Goal: Task Accomplishment & Management: Manage account settings

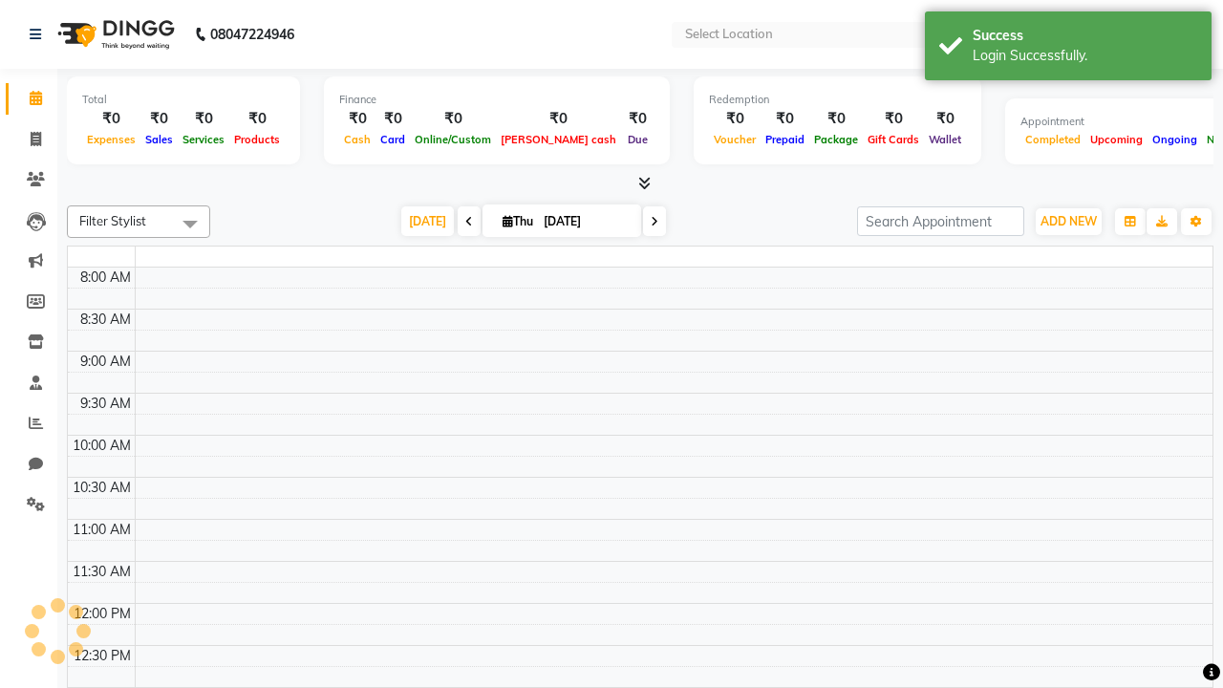
select select "en"
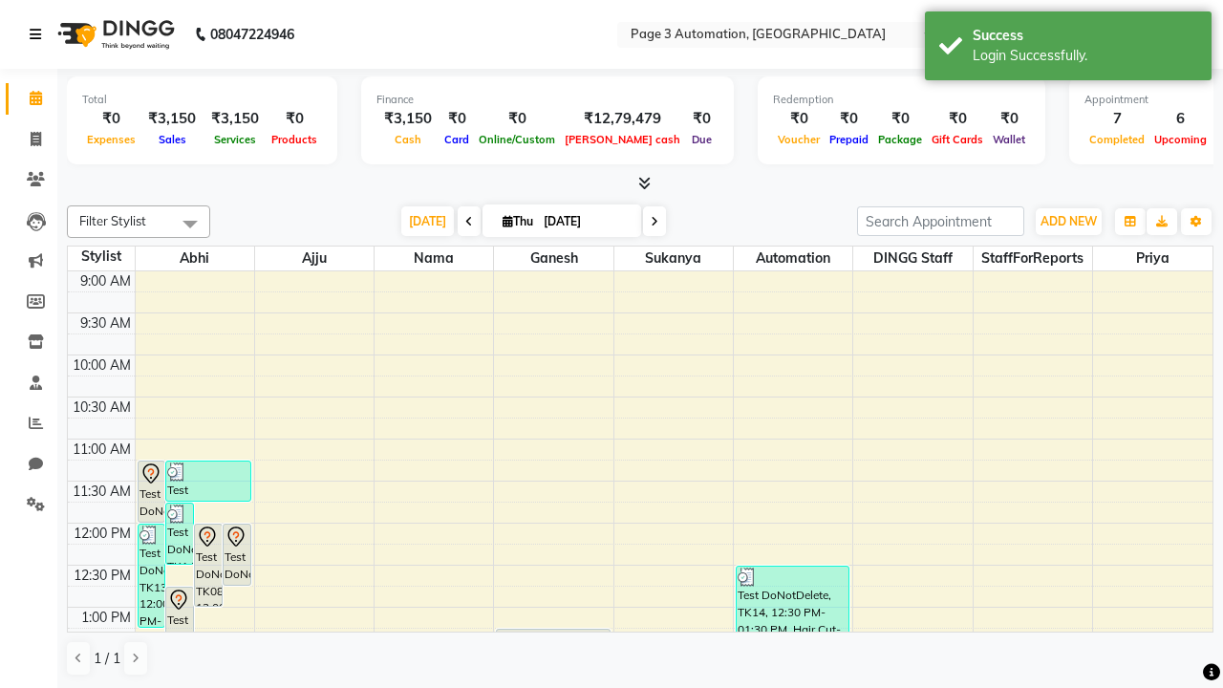
click at [39, 34] on icon at bounding box center [35, 34] width 11 height 13
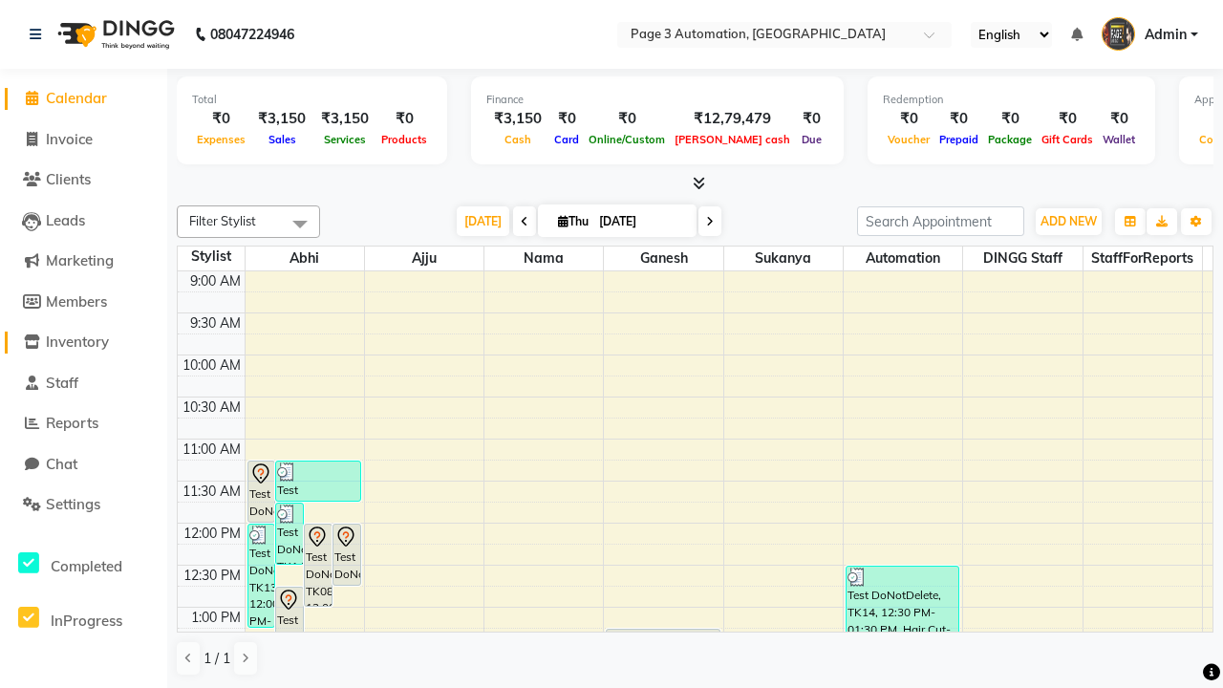
click at [83, 342] on span "Inventory" at bounding box center [77, 341] width 63 height 18
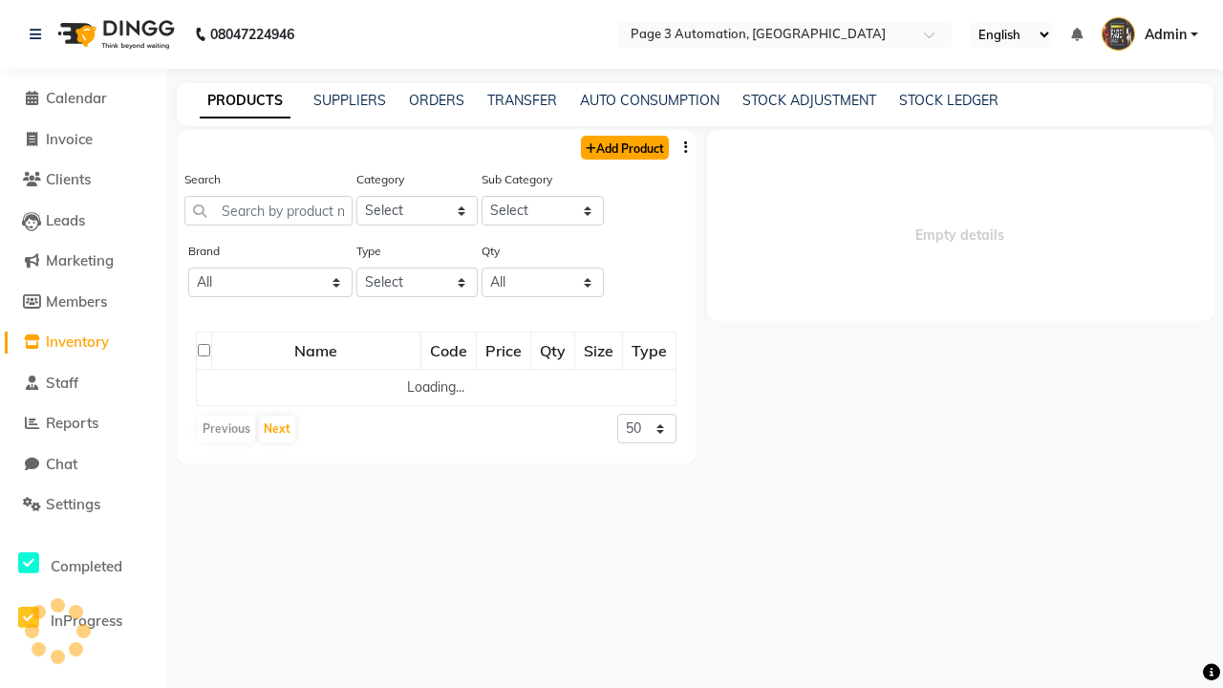
click at [623, 147] on link "Add Product" at bounding box center [625, 148] width 88 height 24
select select "true"
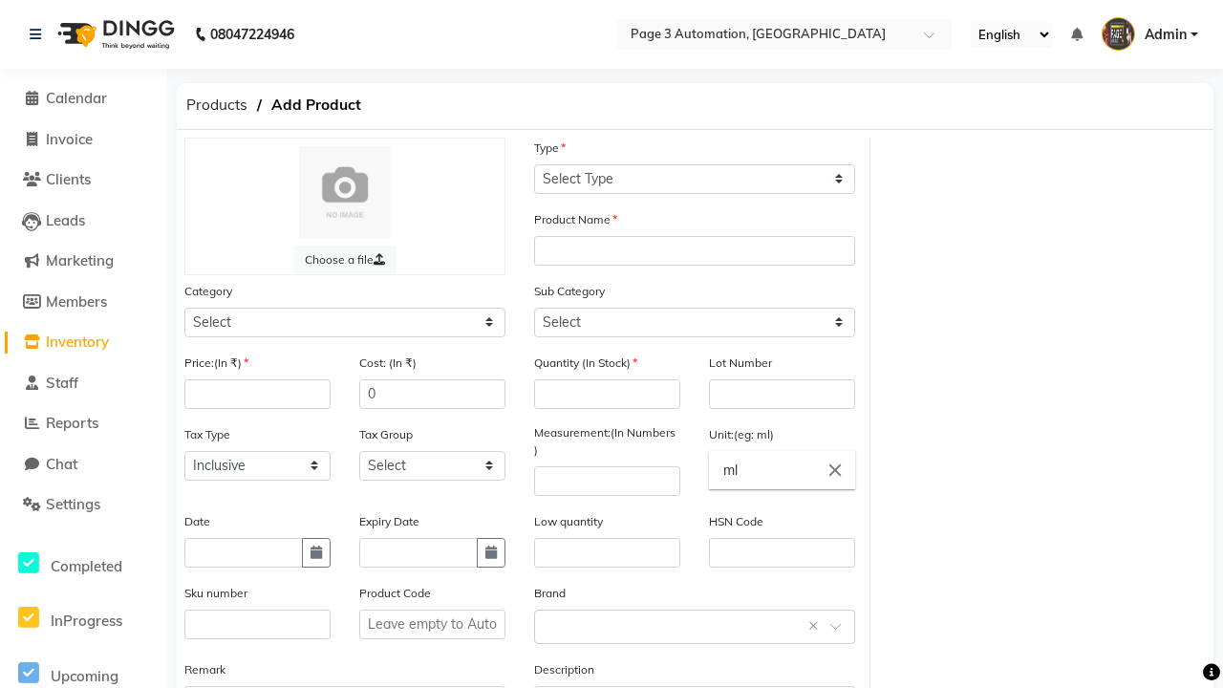
select select "C"
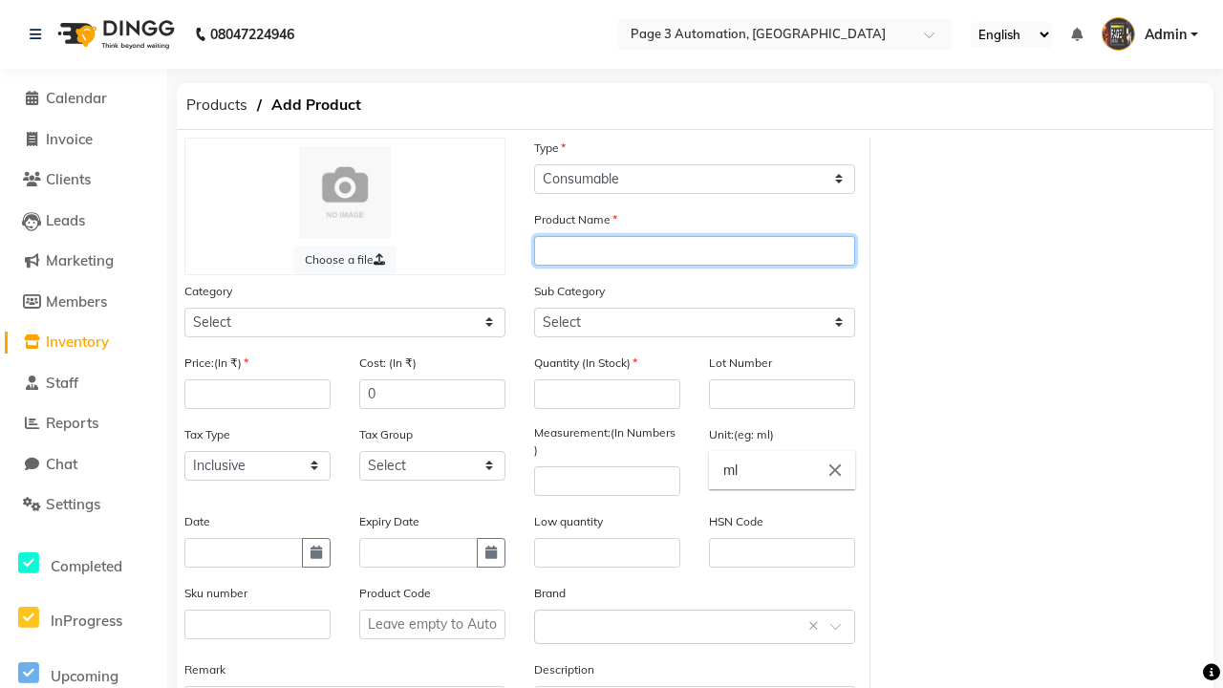
type input "Automation Product Q6bDr"
select select "1000"
type input "Automation Product Q6bDr"
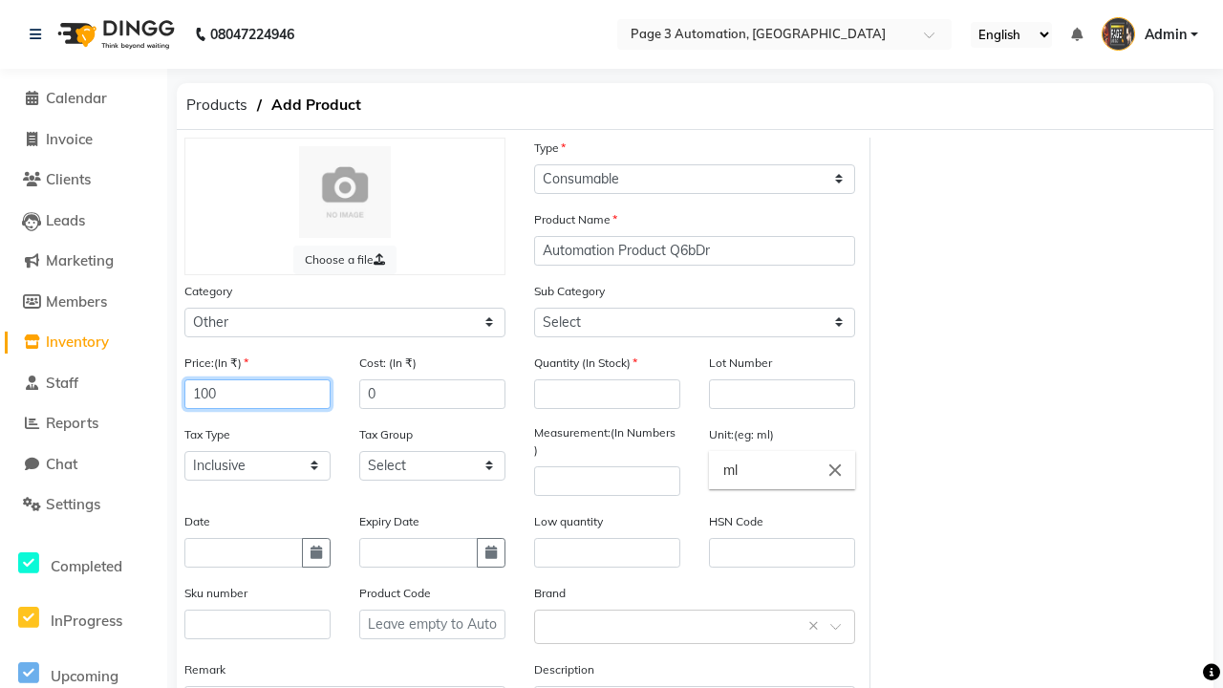
type input "100"
type input "150"
type input "100"
select select "1002"
type input "100"
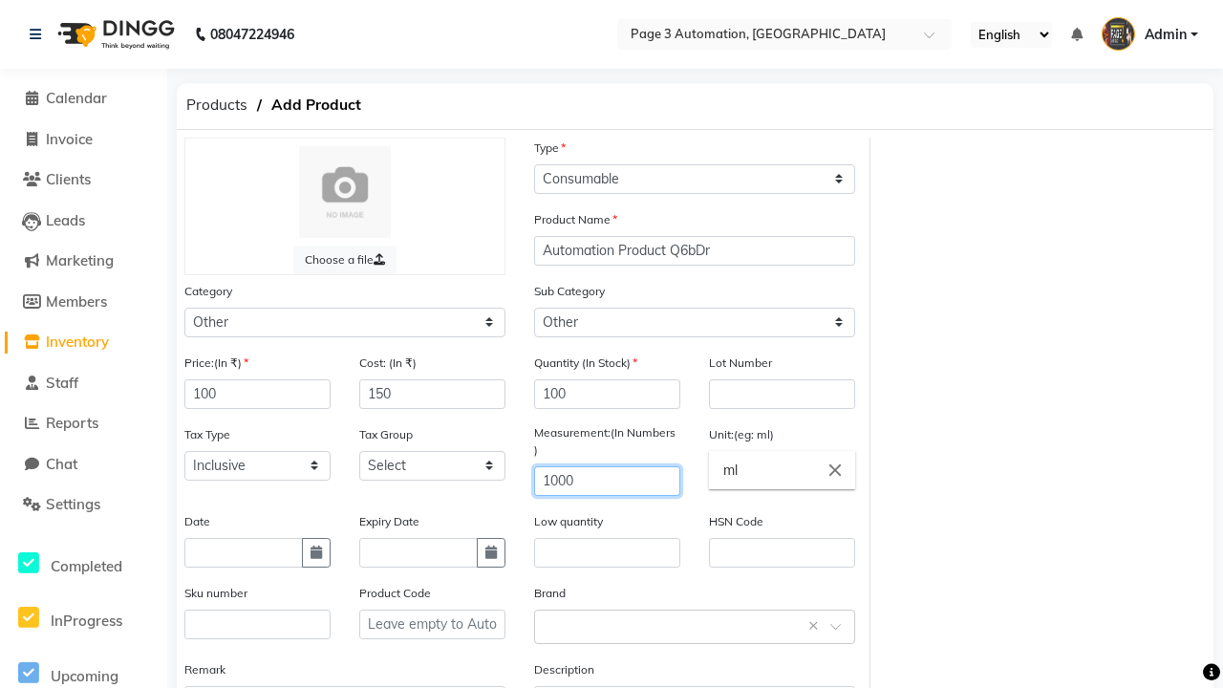
type input "1000"
type textarea "This Product is Created by Automation"
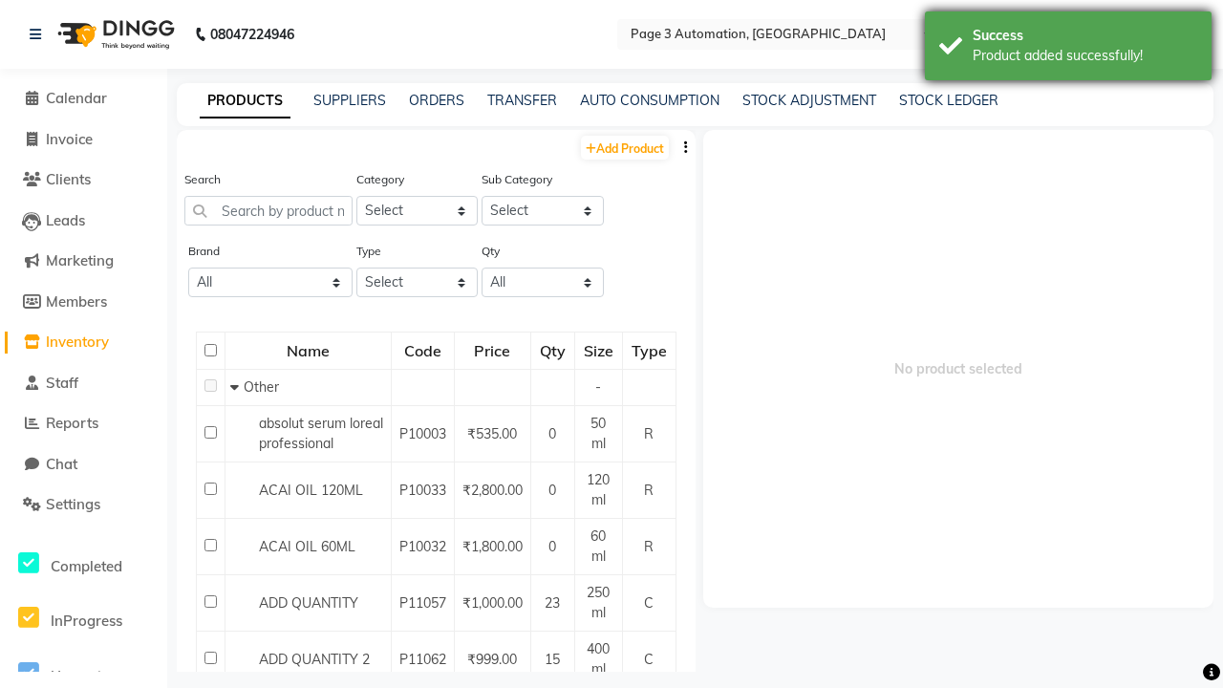
click at [1068, 49] on div "Product added successfully!" at bounding box center [1085, 56] width 225 height 20
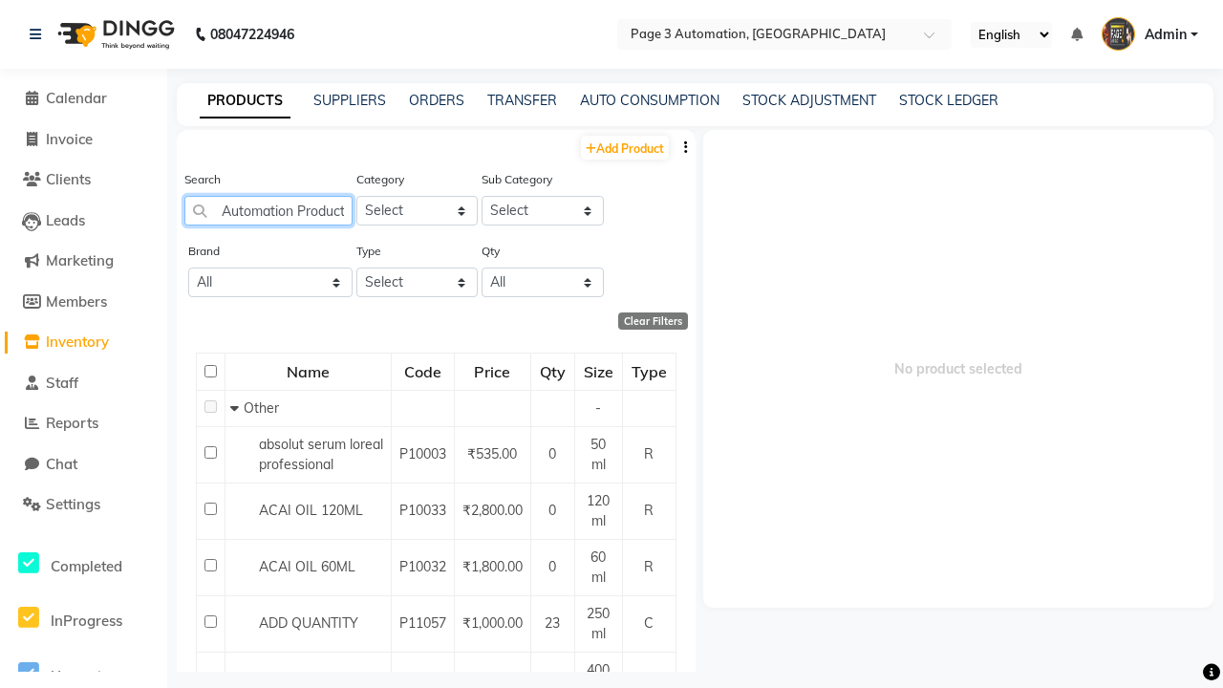
type input "Automation Product Q6bDr"
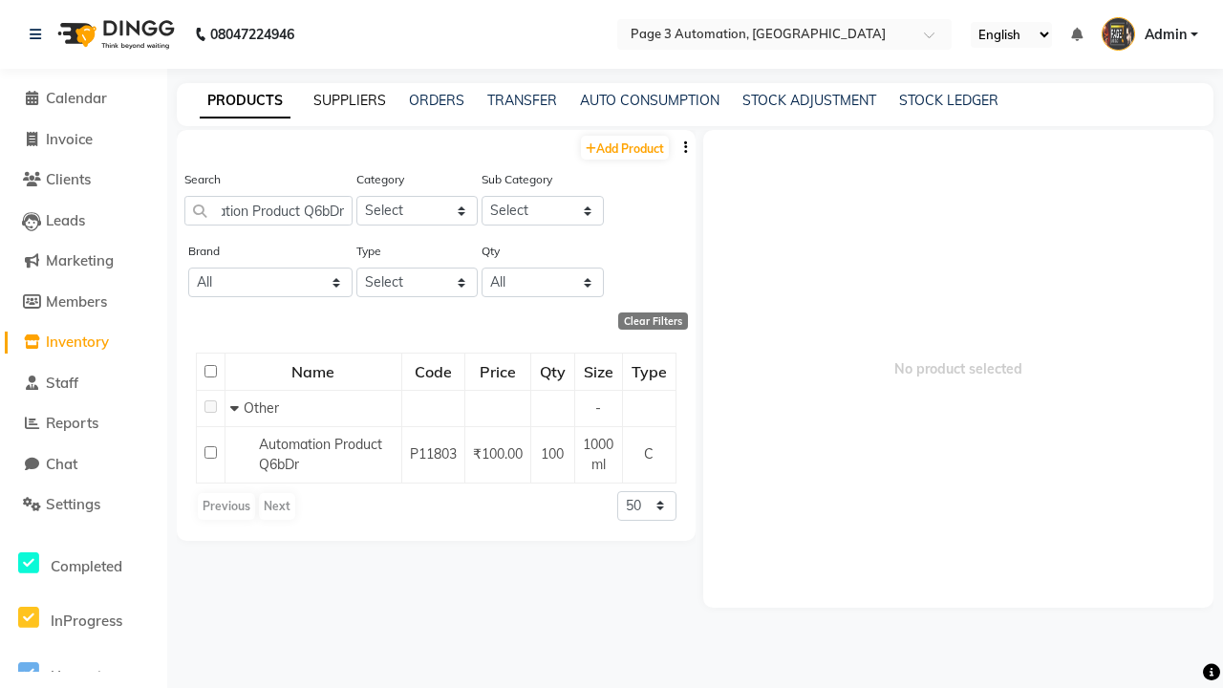
click at [350, 100] on link "SUPPLIERS" at bounding box center [349, 100] width 73 height 17
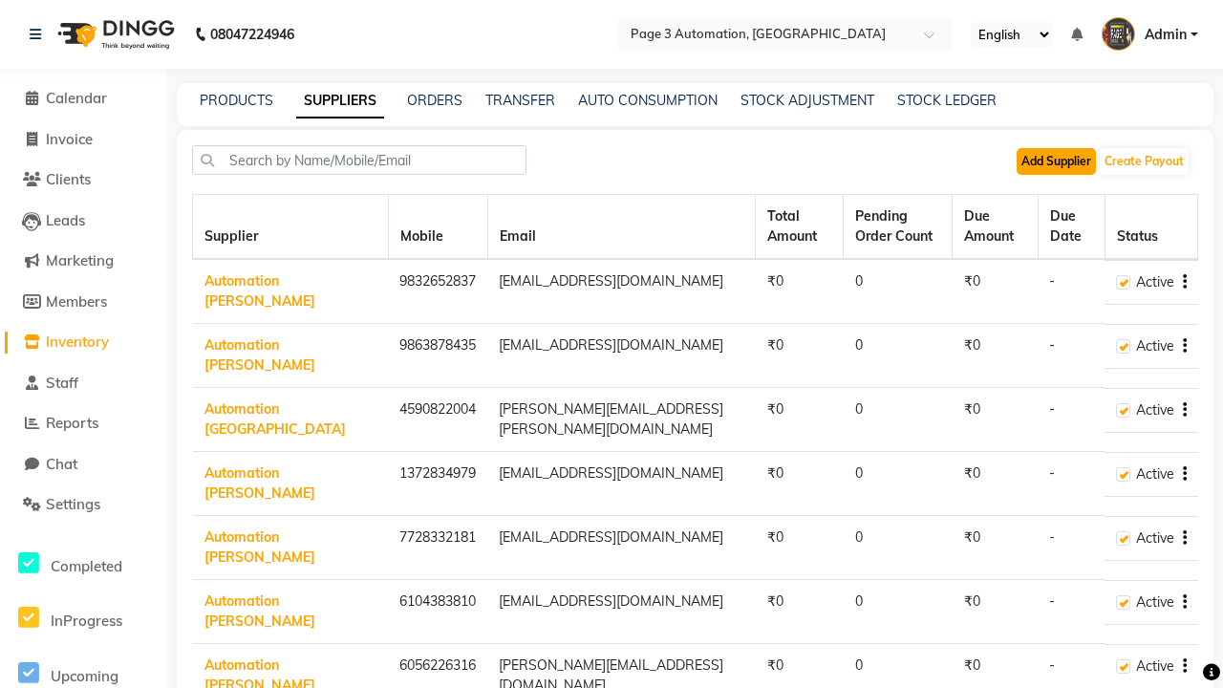
click at [1056, 161] on button "Add Supplier" at bounding box center [1056, 161] width 79 height 27
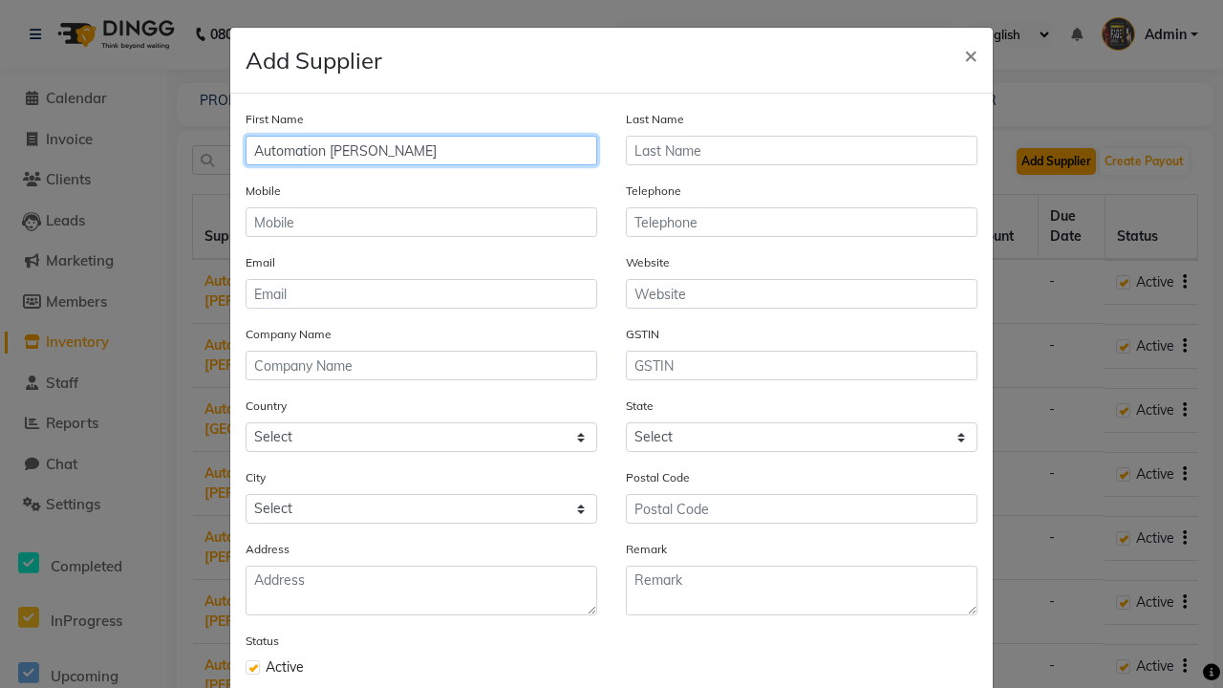
type input "Automation [PERSON_NAME]"
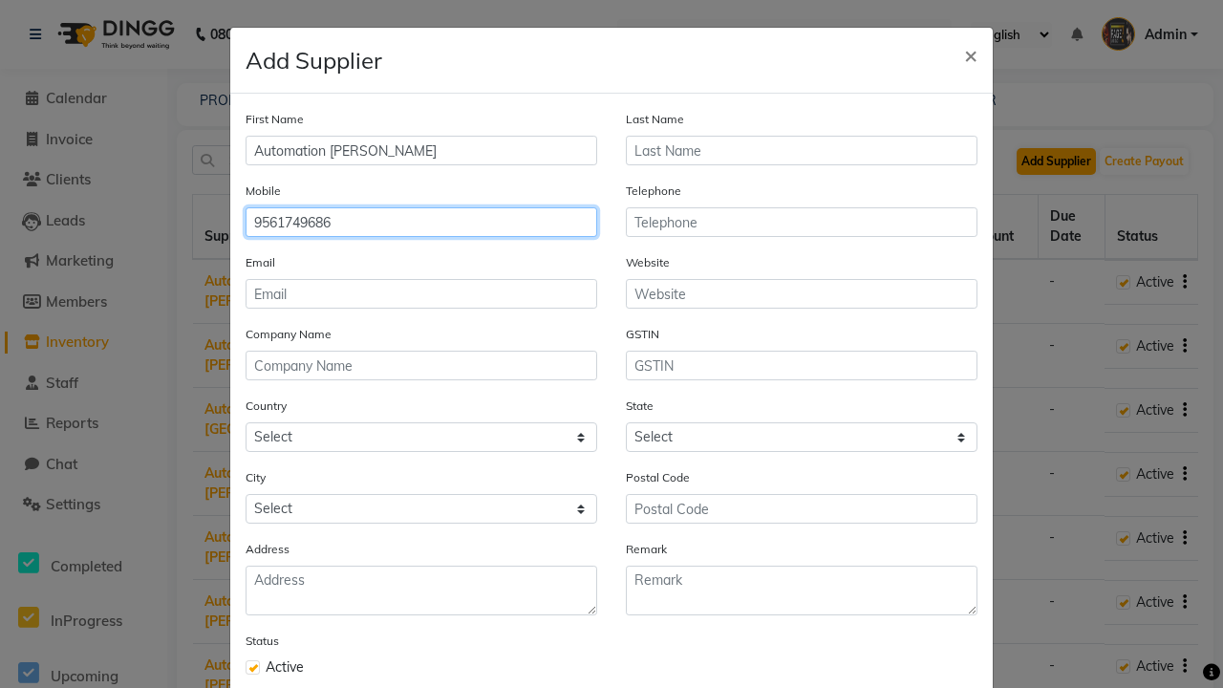
type input "9561749686"
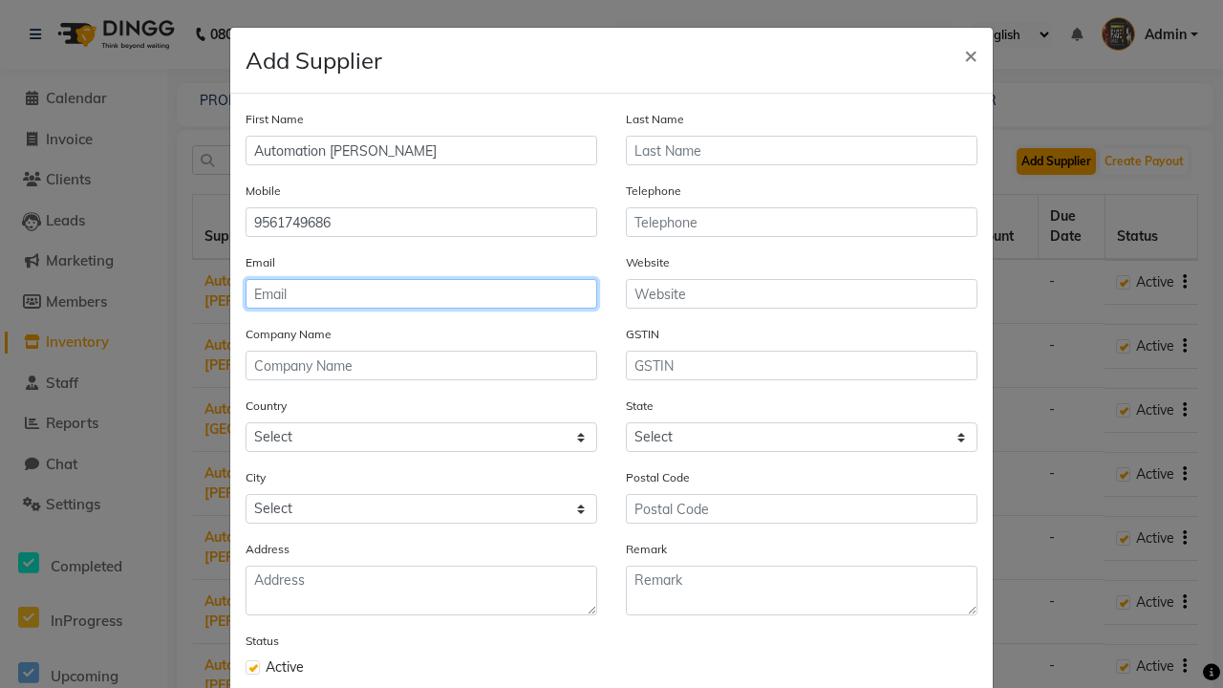
type input "[EMAIL_ADDRESS][DOMAIN_NAME]"
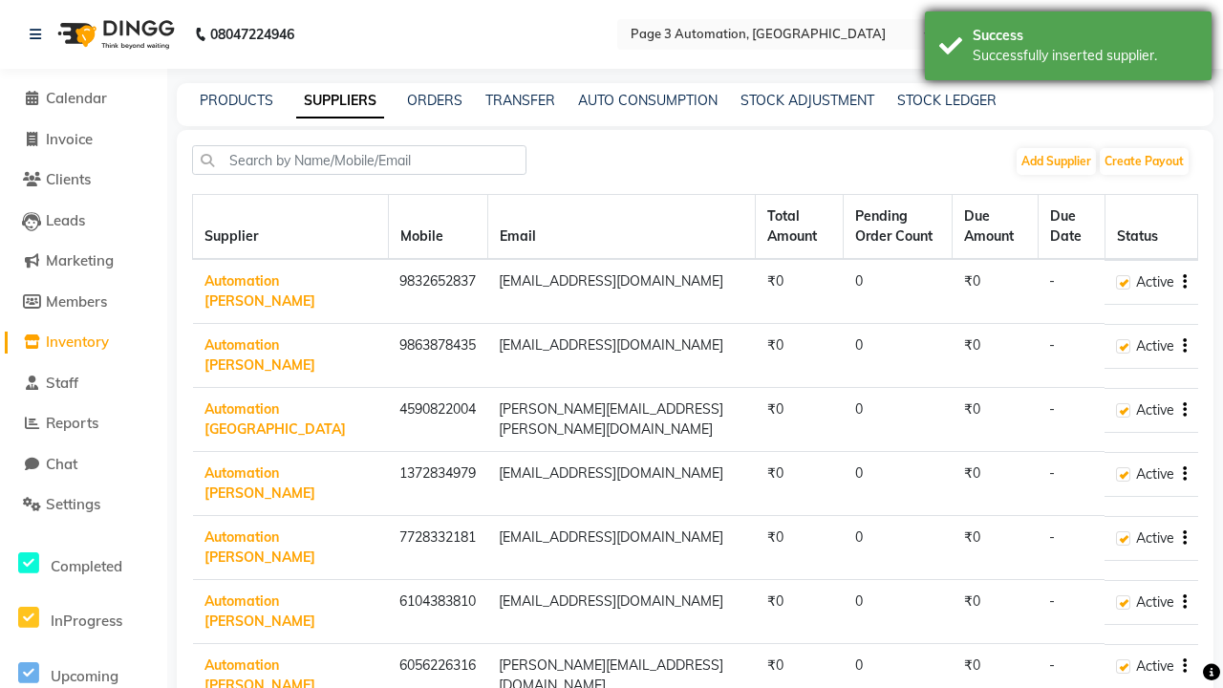
click at [1068, 49] on div "Successfully inserted supplier." at bounding box center [1085, 56] width 225 height 20
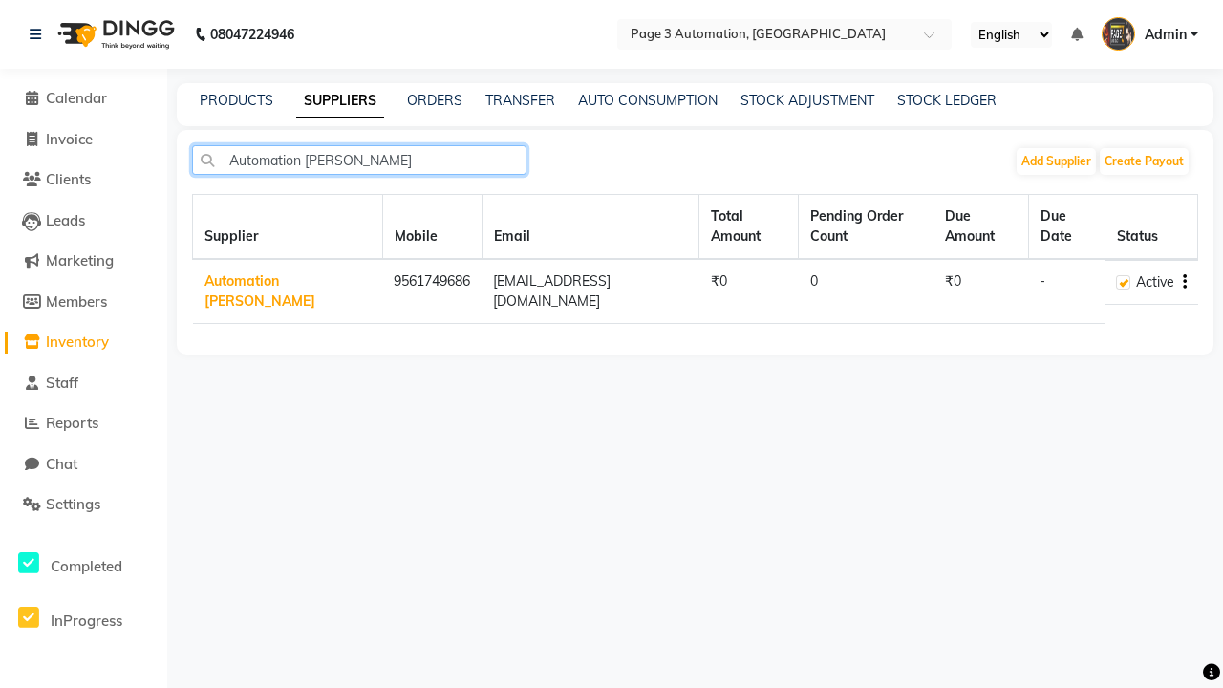
type input "Automation [PERSON_NAME]"
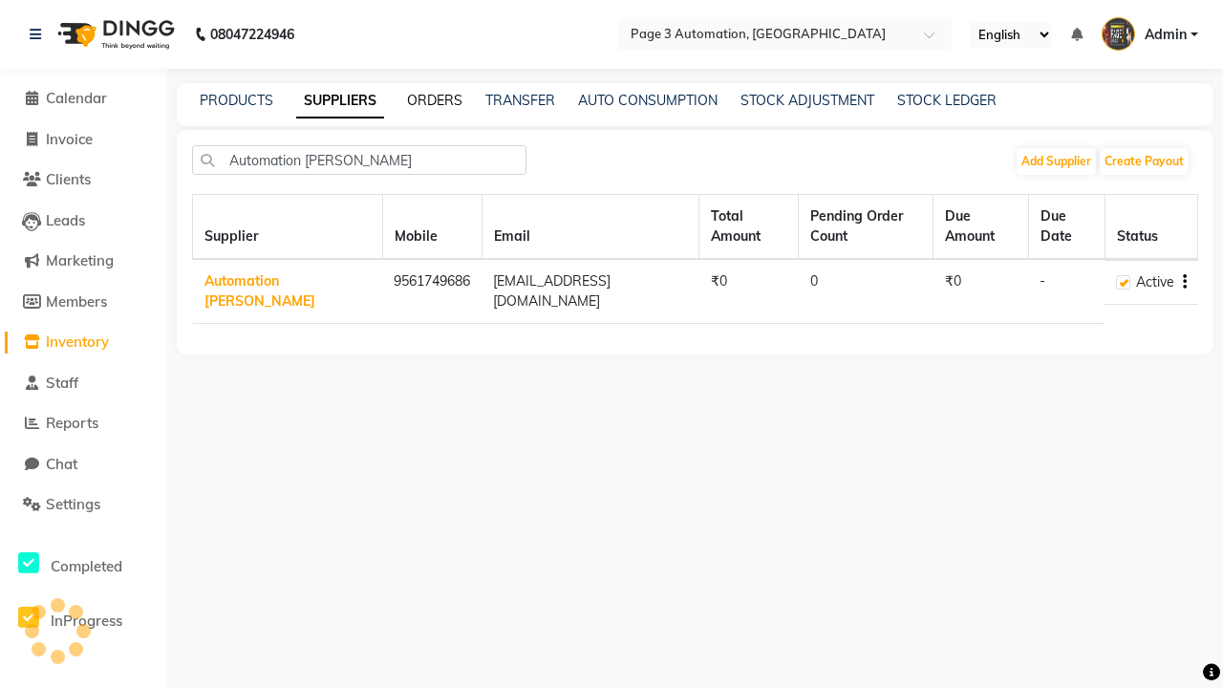
click at [435, 100] on link "ORDERS" at bounding box center [434, 100] width 55 height 17
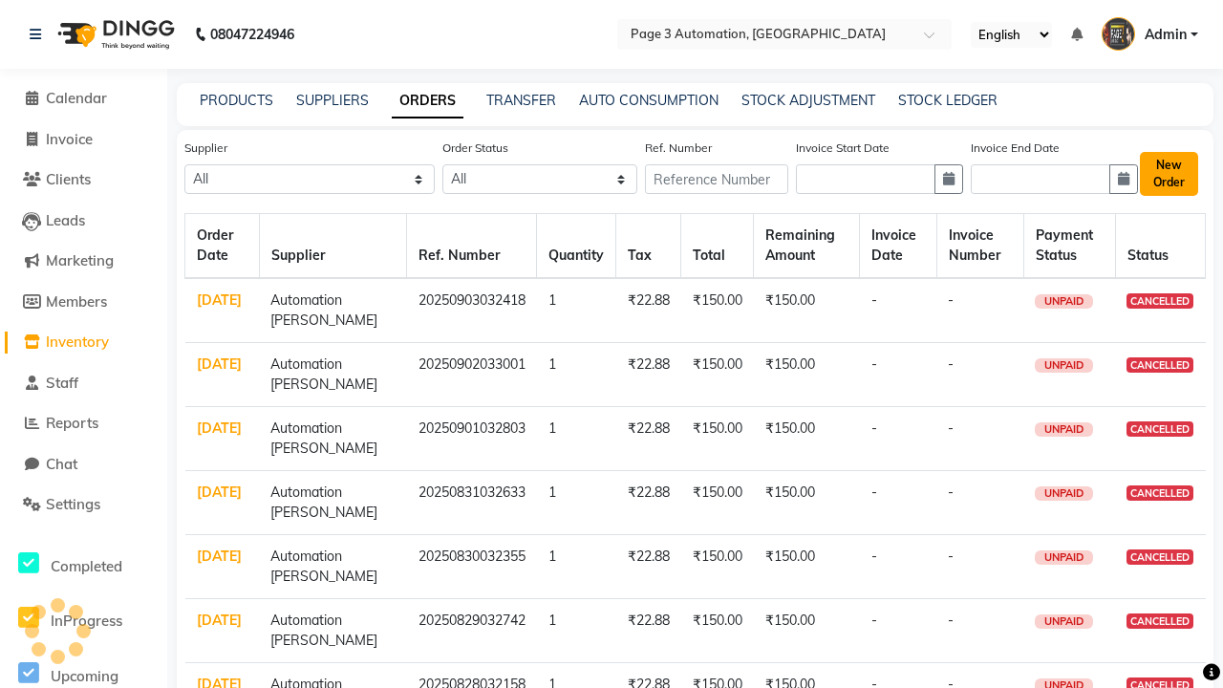
click at [1167, 173] on button "New Order" at bounding box center [1169, 174] width 58 height 44
select select "true"
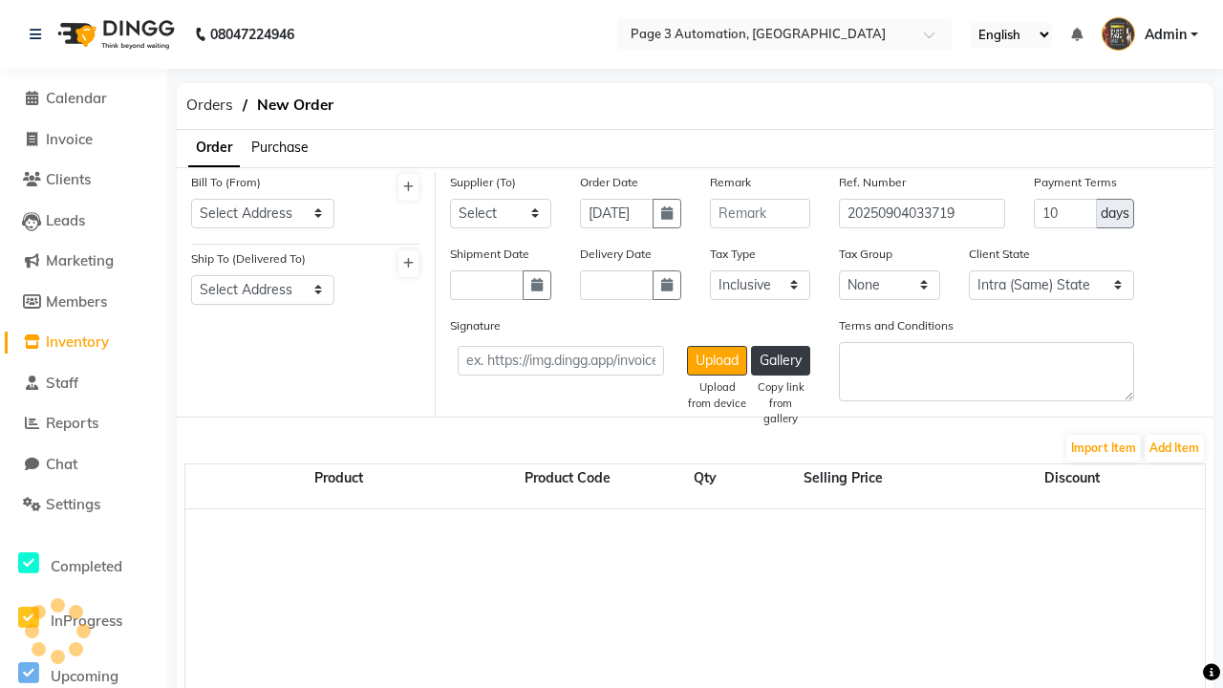
select select "3529"
select select "1325"
select select "1326"
select select "5782"
click at [1174, 447] on button "Add Item" at bounding box center [1174, 448] width 59 height 27
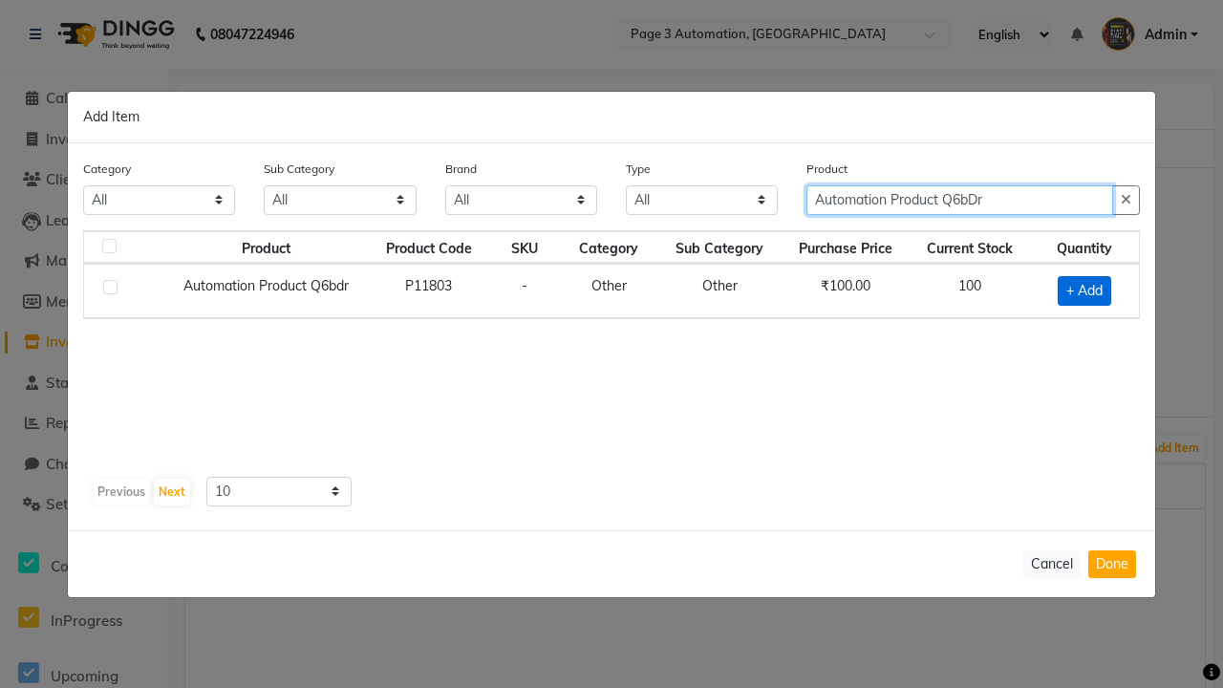
type input "Automation Product Q6bDr"
click at [1084, 290] on span "+ Add" at bounding box center [1085, 291] width 54 height 30
checkbox input "true"
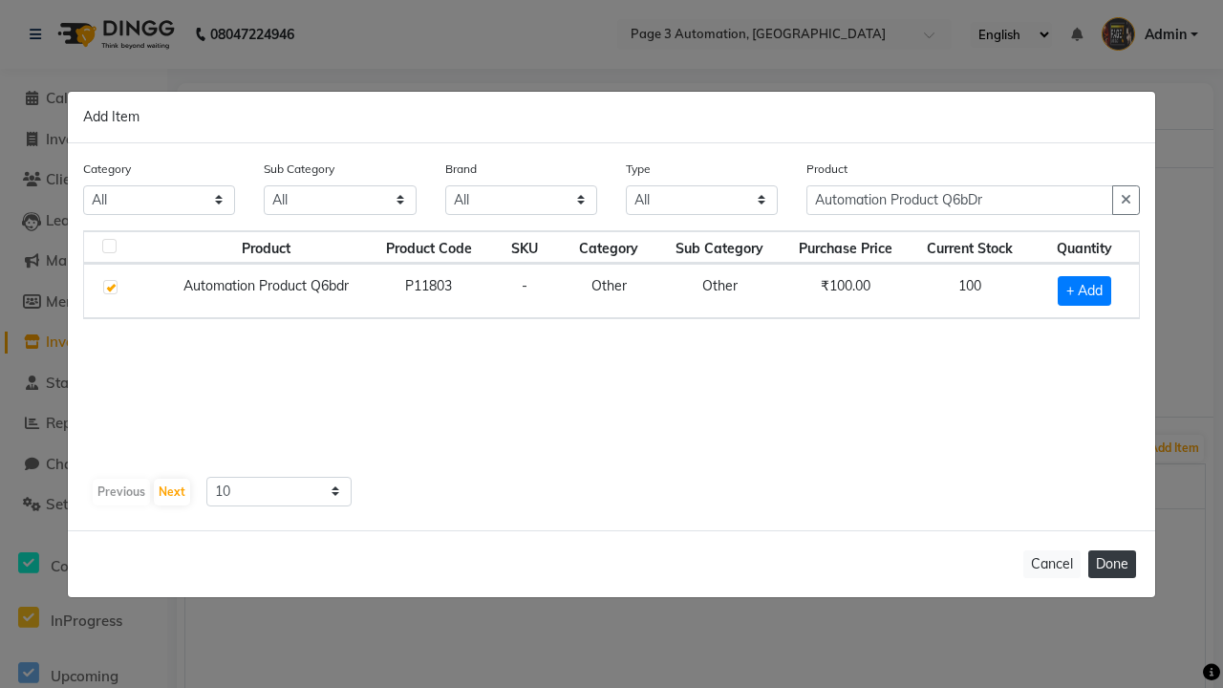
click at [1112, 564] on button "Done" at bounding box center [1112, 564] width 48 height 28
select select "3529"
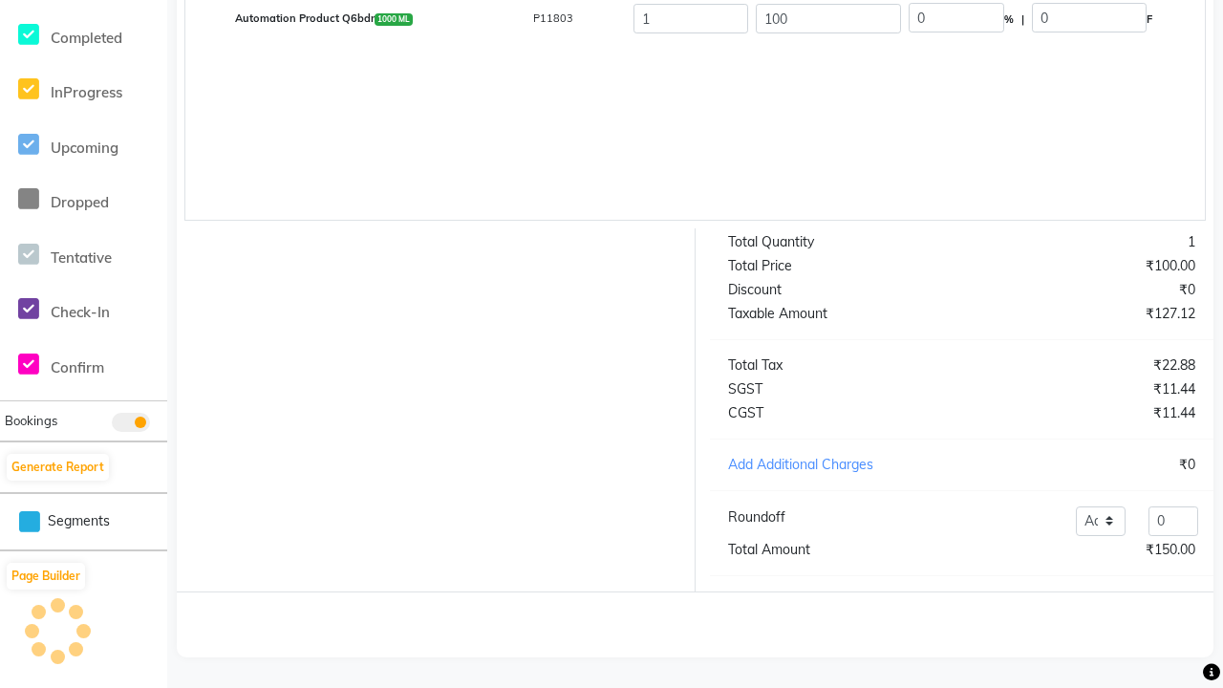
scroll to position [482, 0]
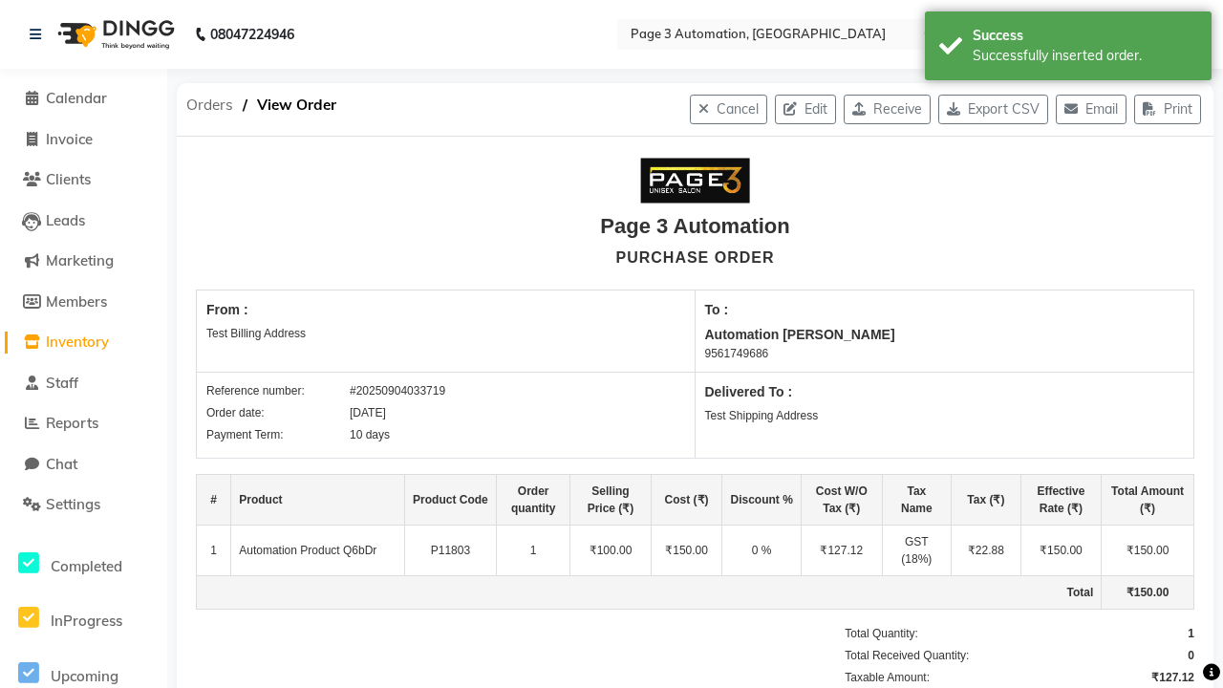
click at [1068, 49] on div "Successfully inserted order." at bounding box center [1085, 56] width 225 height 20
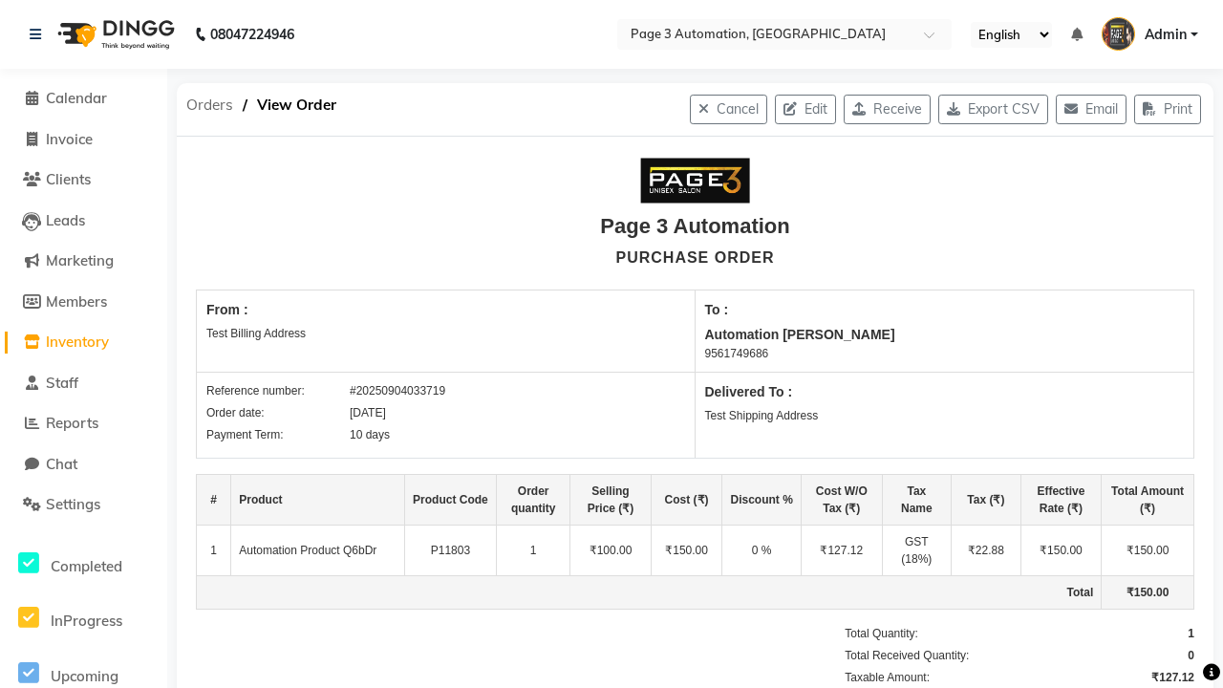
click at [209, 105] on span "Orders" at bounding box center [210, 105] width 66 height 34
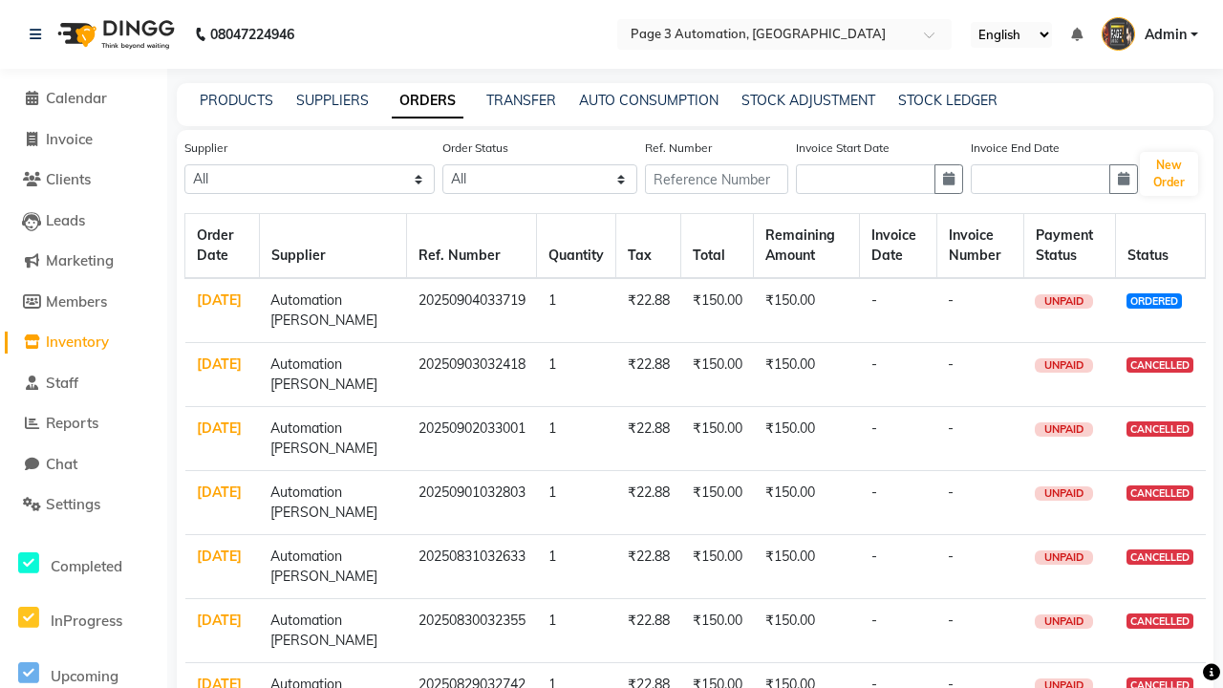
select select "5782"
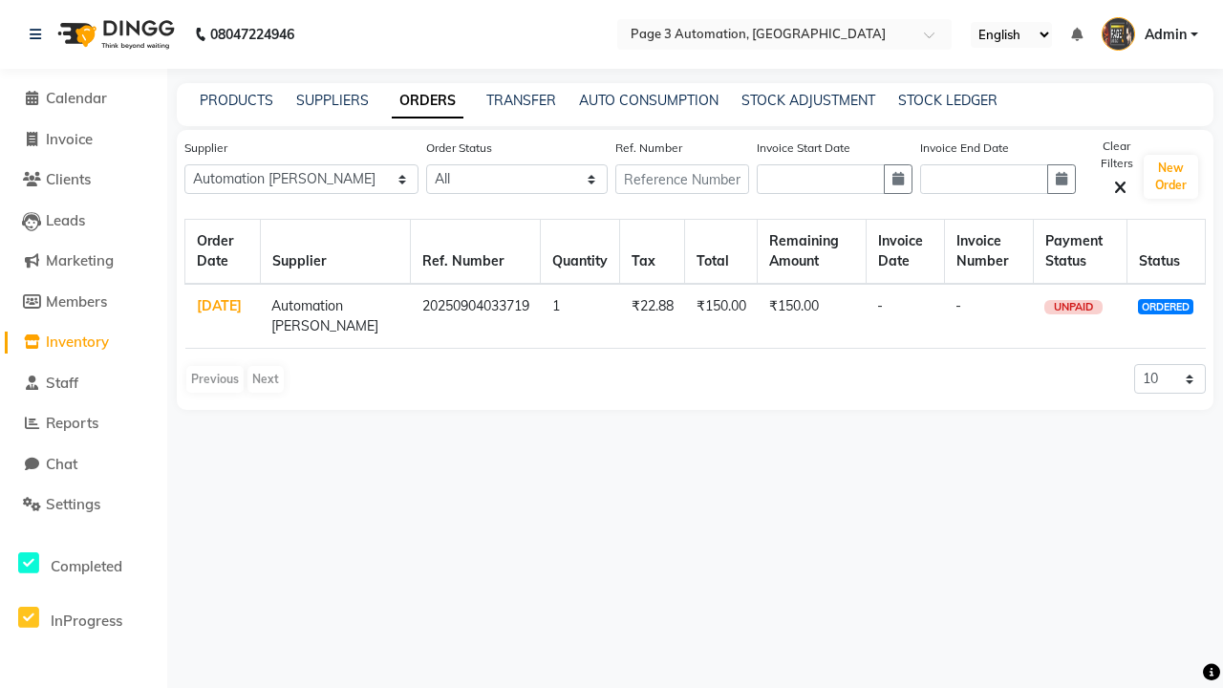
click at [427, 100] on link "ORDERS" at bounding box center [428, 101] width 72 height 34
click at [220, 306] on link "[DATE]" at bounding box center [219, 305] width 45 height 17
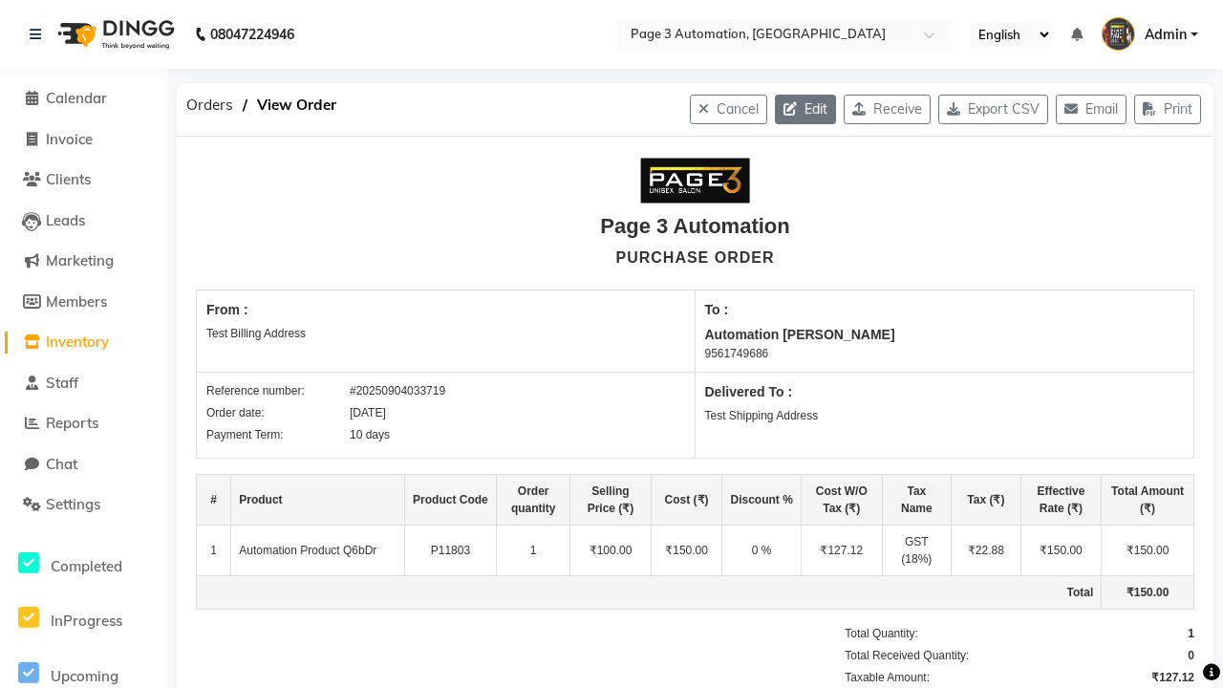
click at [783, 109] on icon "button" at bounding box center [793, 108] width 21 height 13
select select "1325"
select select "1326"
select select "5782"
select select "true"
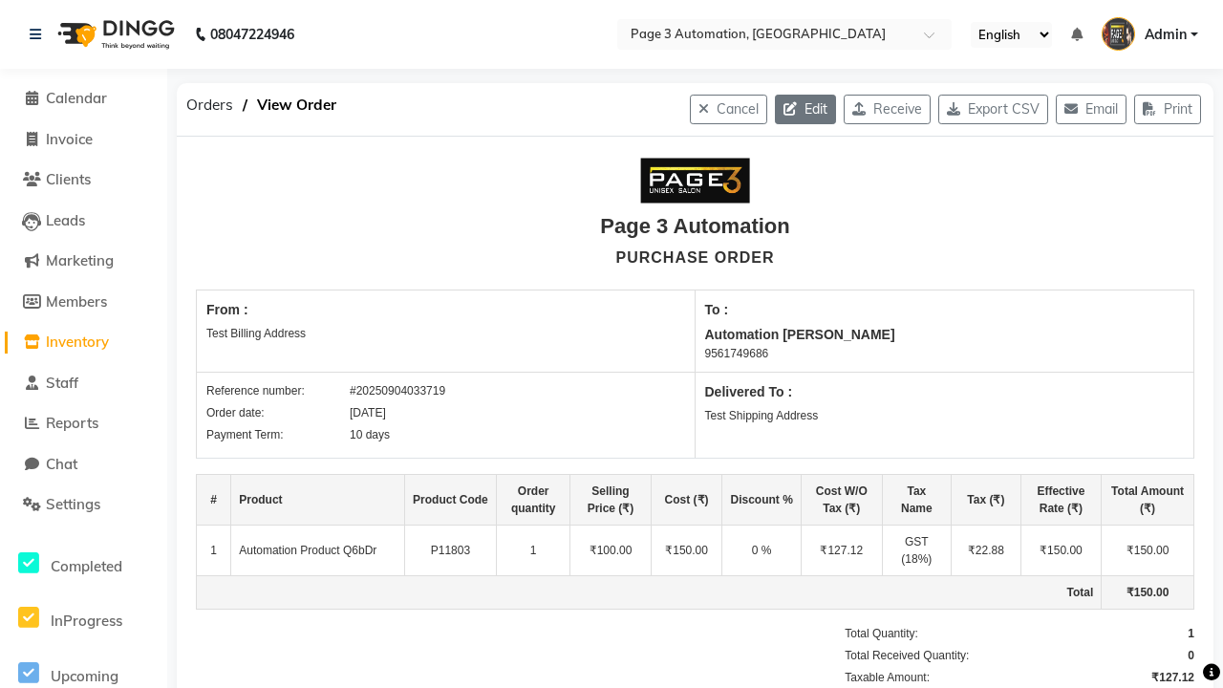
select select "3529"
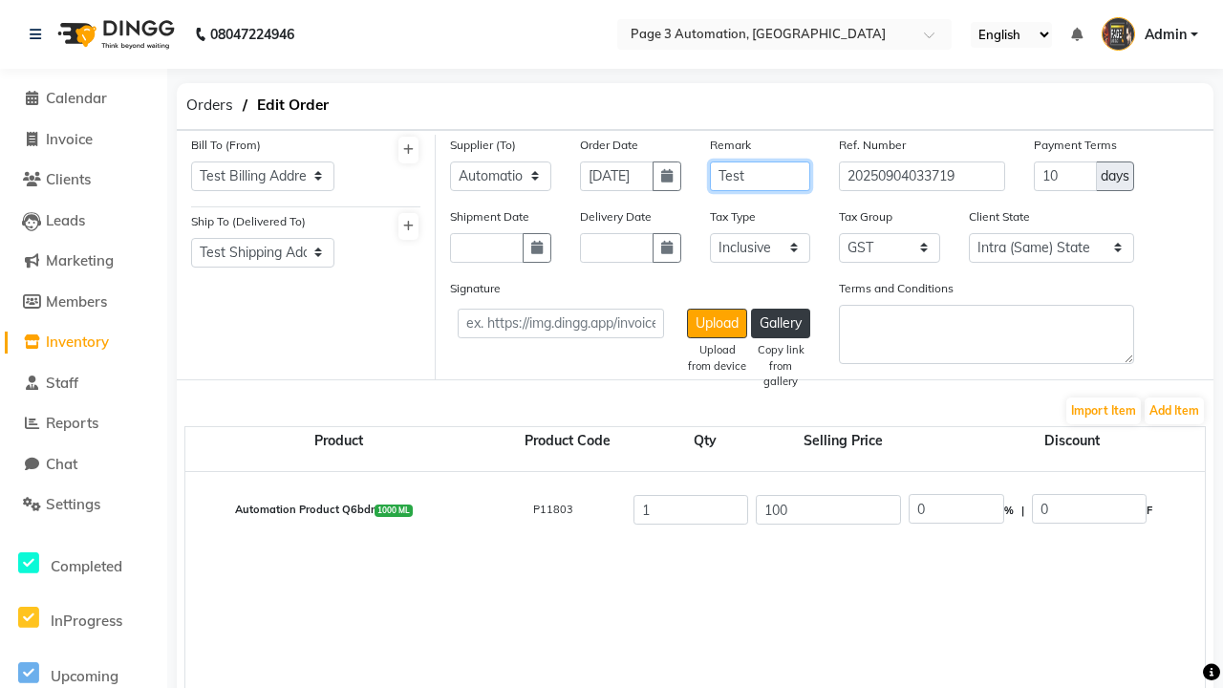
type input "Test"
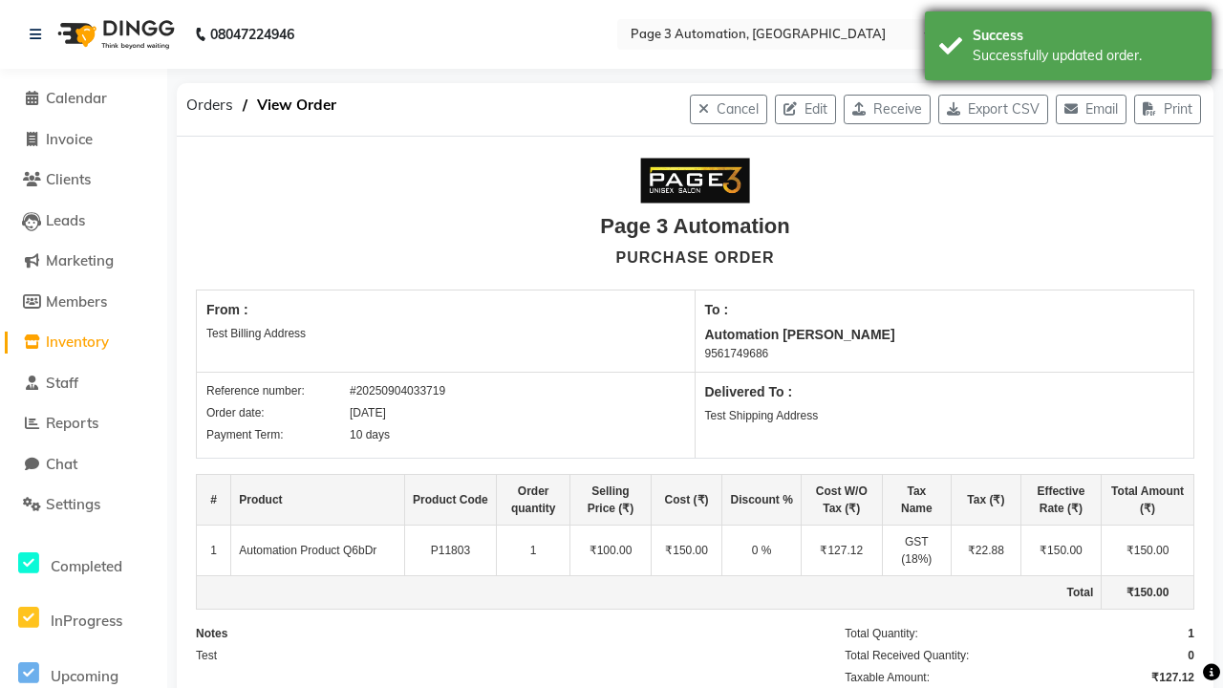
click at [1068, 49] on div "Successfully updated order." at bounding box center [1085, 56] width 225 height 20
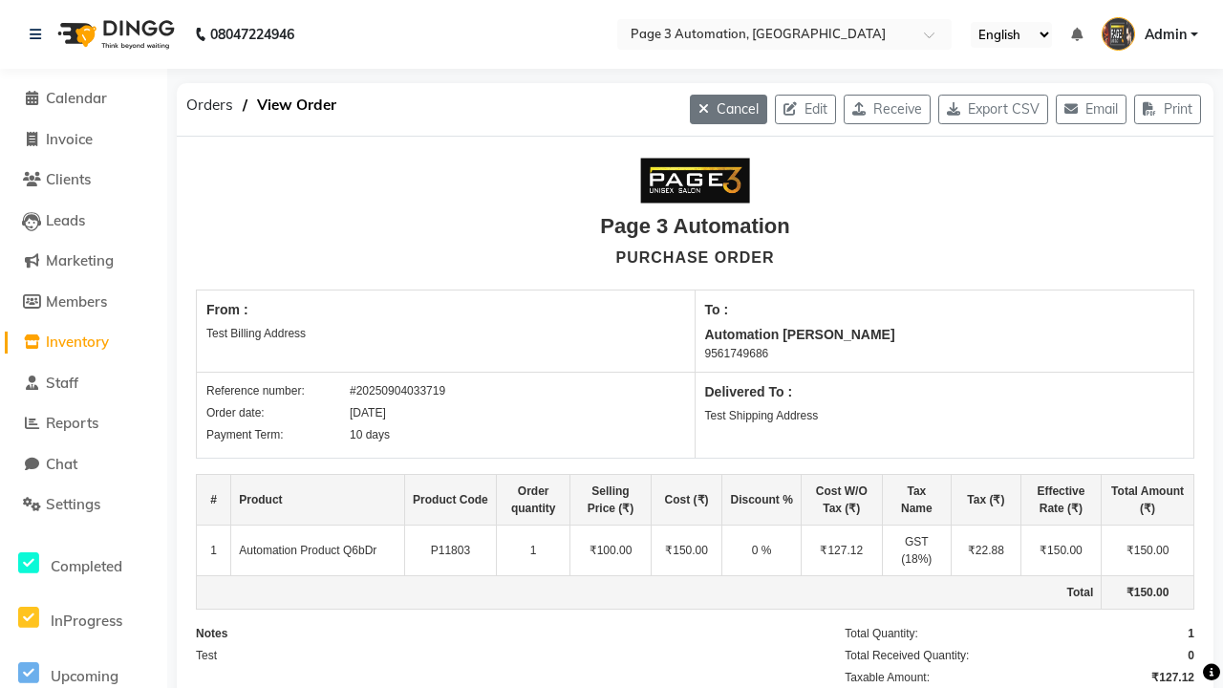
click at [707, 109] on button "Cancel" at bounding box center [728, 110] width 77 height 30
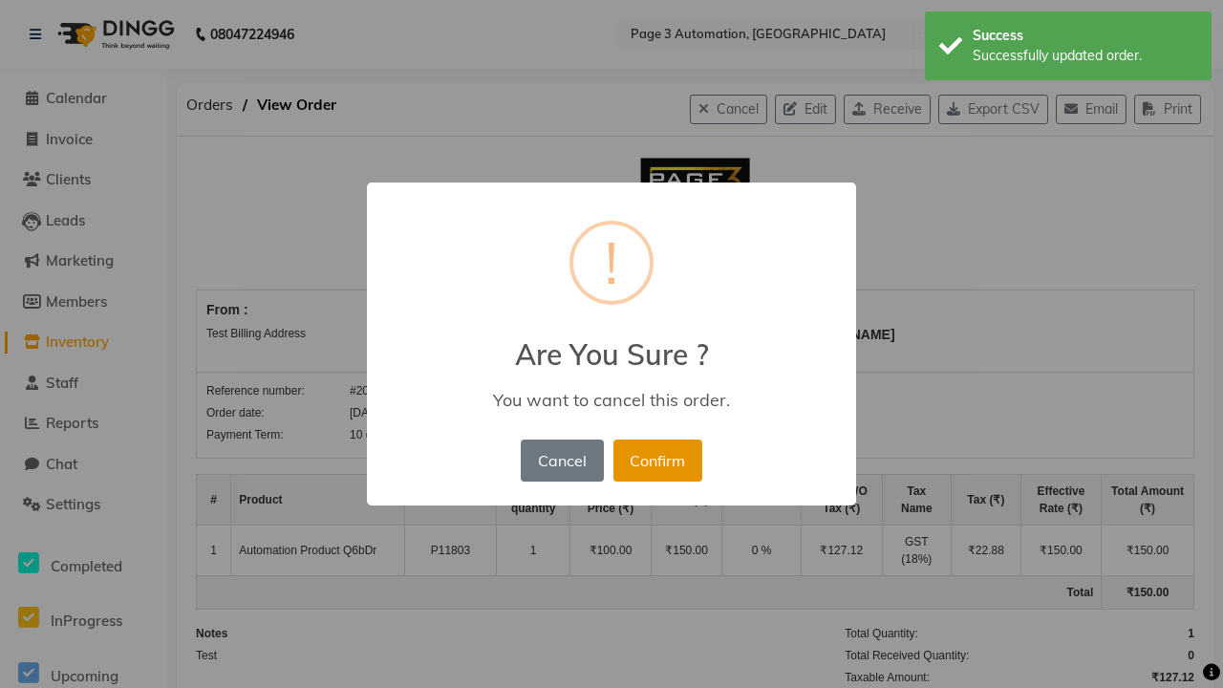
click at [643, 439] on button "Confirm" at bounding box center [657, 460] width 89 height 42
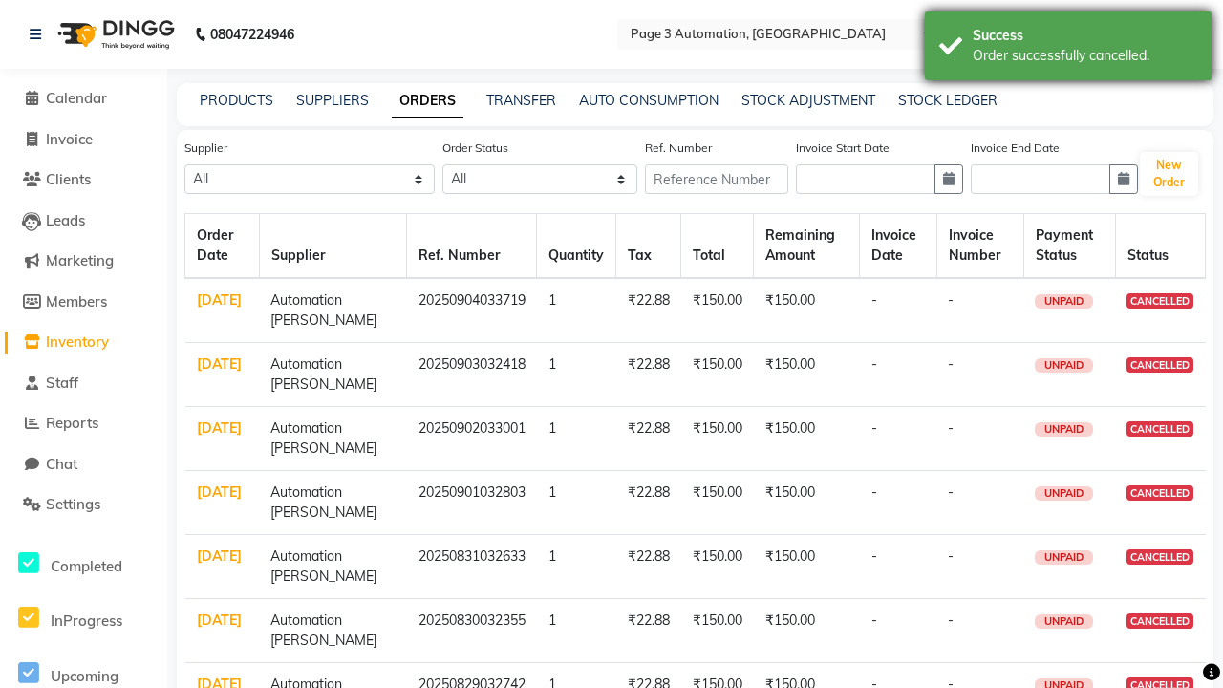
click at [1068, 49] on div "Order successfully cancelled." at bounding box center [1085, 56] width 225 height 20
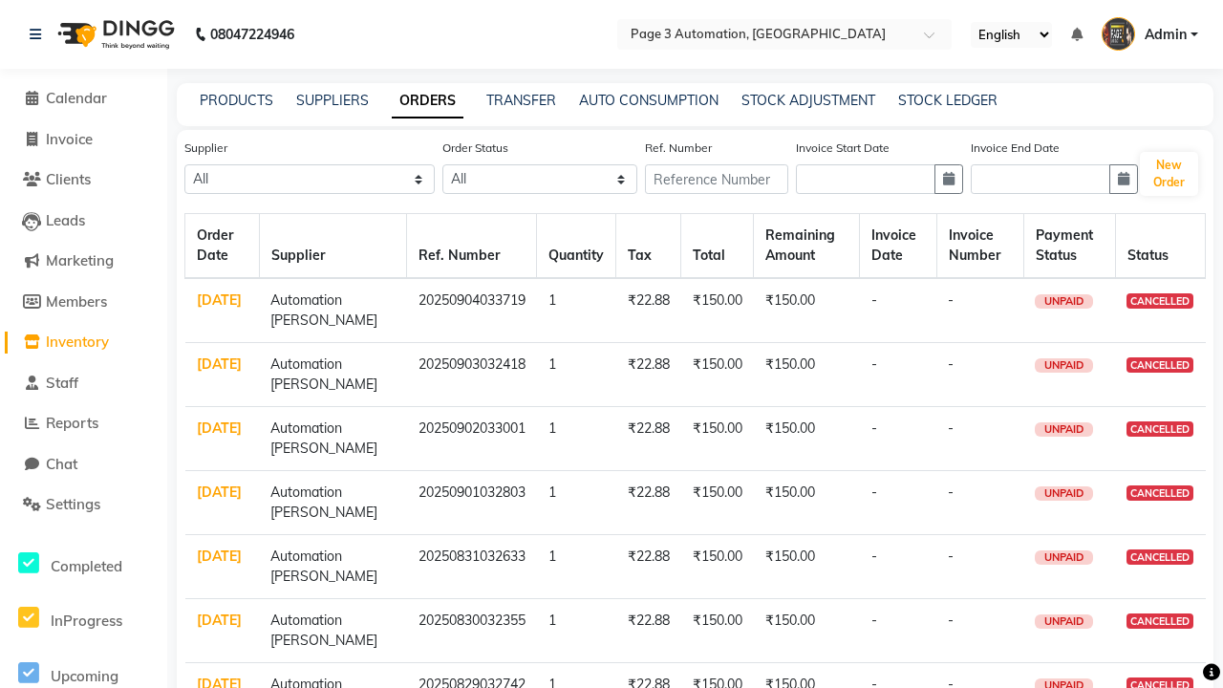
select select "5782"
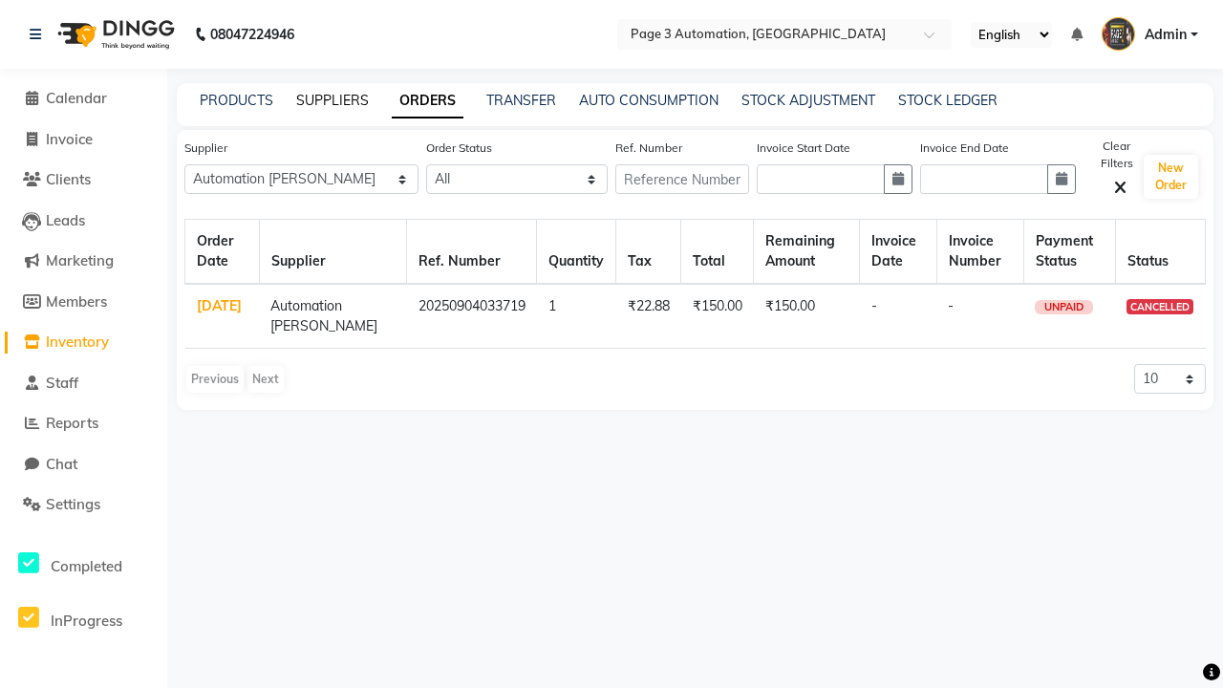
click at [332, 100] on link "SUPPLIERS" at bounding box center [332, 100] width 73 height 17
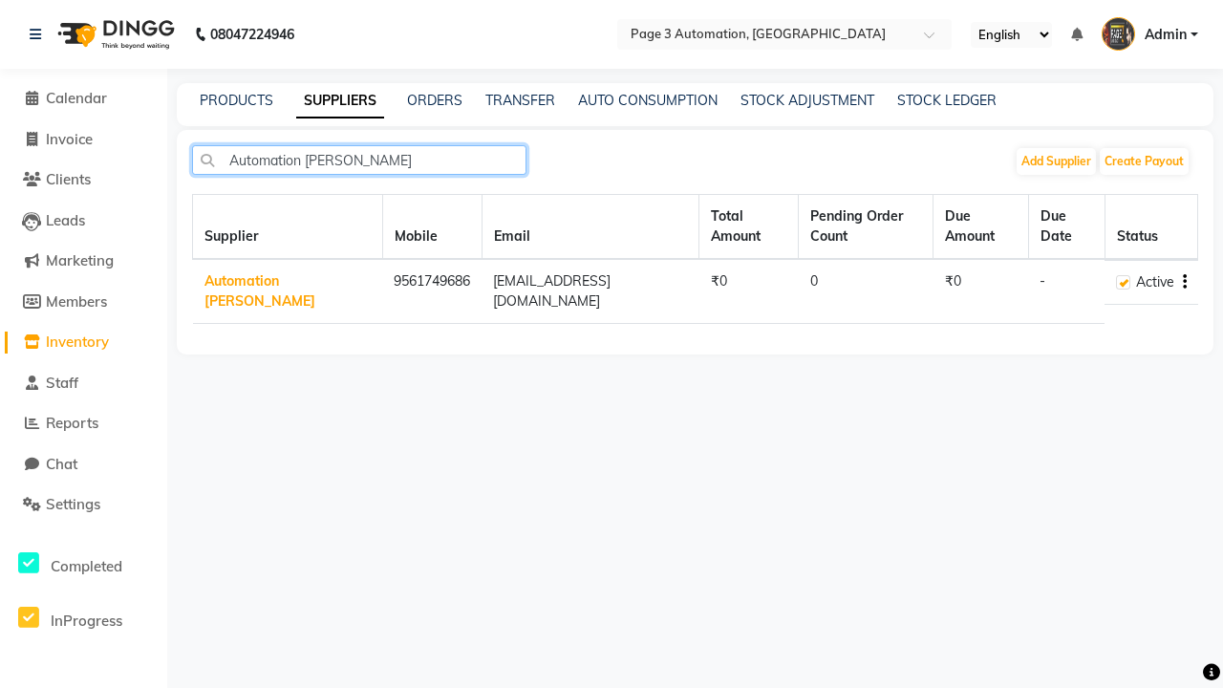
type input "Automation [PERSON_NAME]"
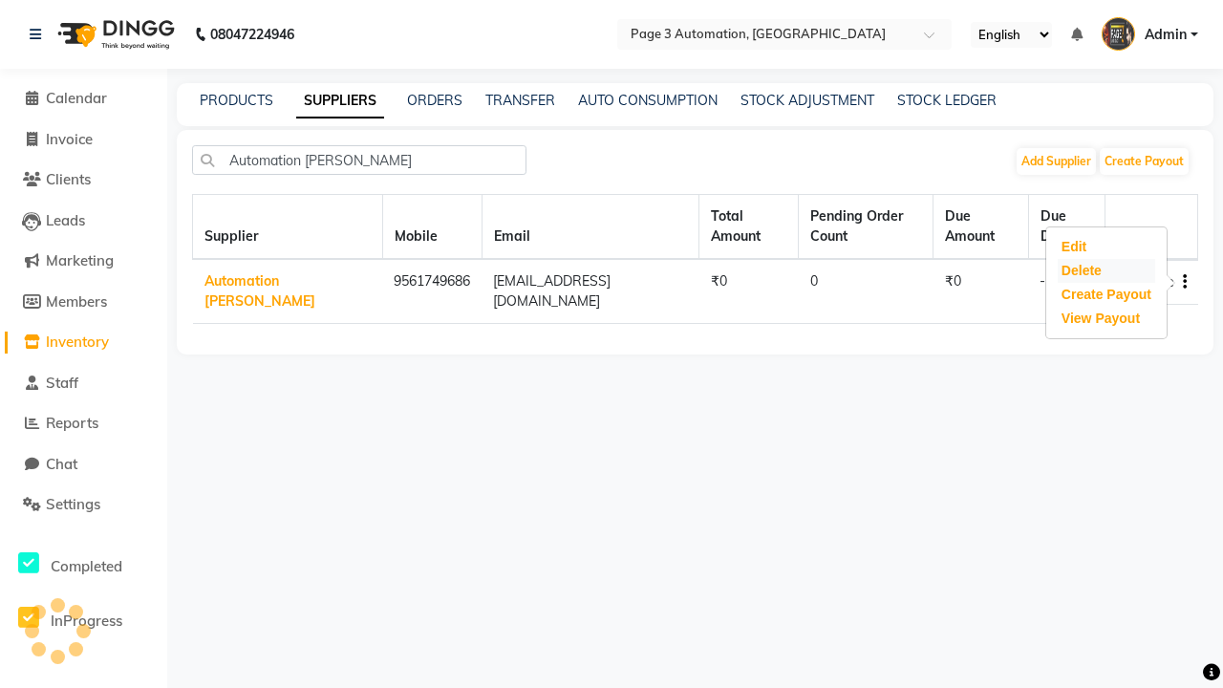
click at [1105, 270] on div "Delete" at bounding box center [1106, 271] width 97 height 24
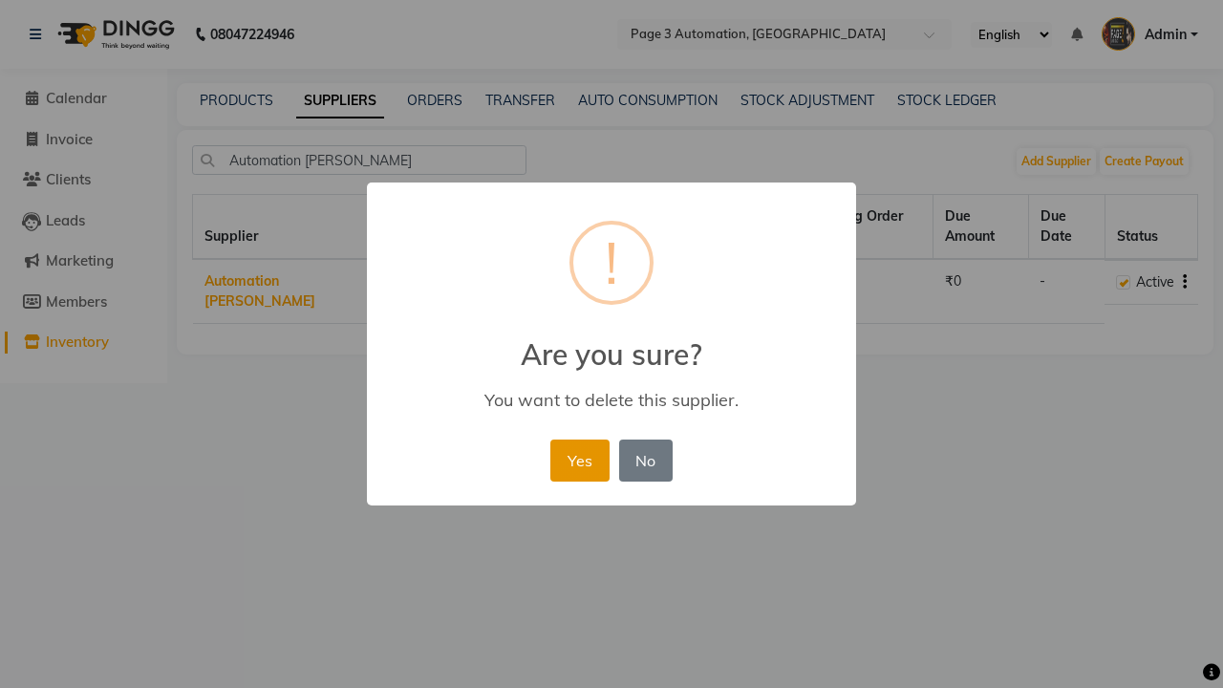
click at [579, 460] on button "Yes" at bounding box center [579, 460] width 58 height 42
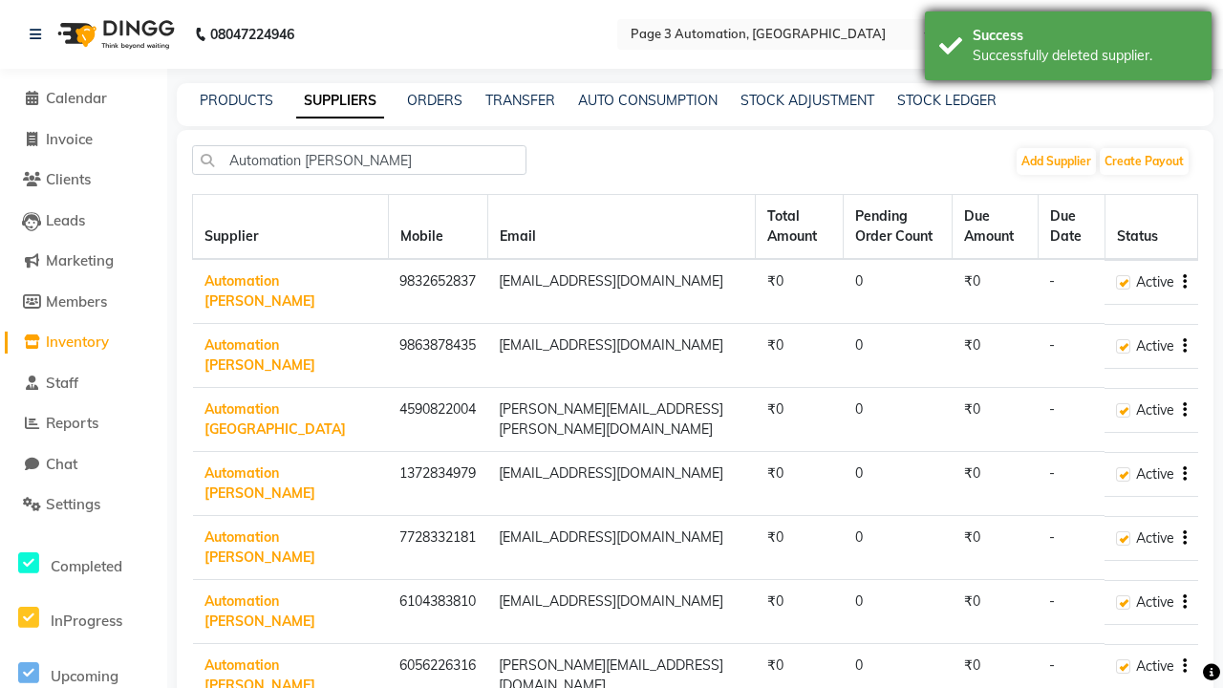
click at [1068, 49] on div "Successfully deleted supplier." at bounding box center [1085, 56] width 225 height 20
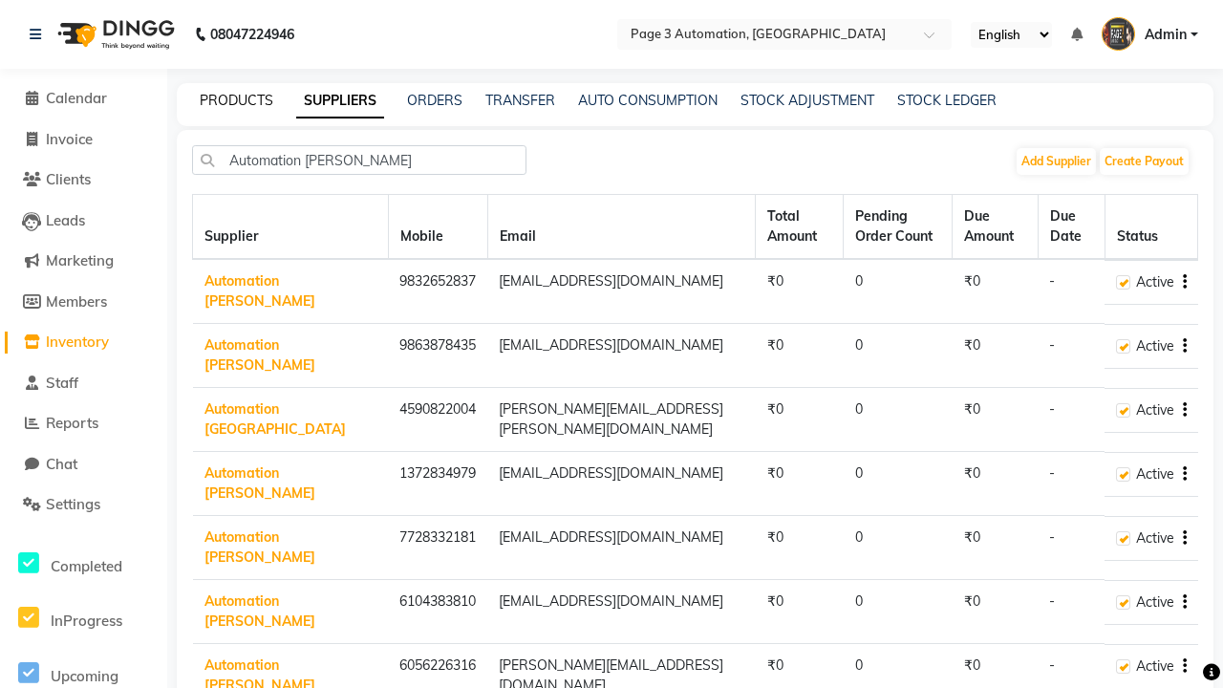
click at [236, 100] on link "PRODUCTS" at bounding box center [237, 100] width 74 height 17
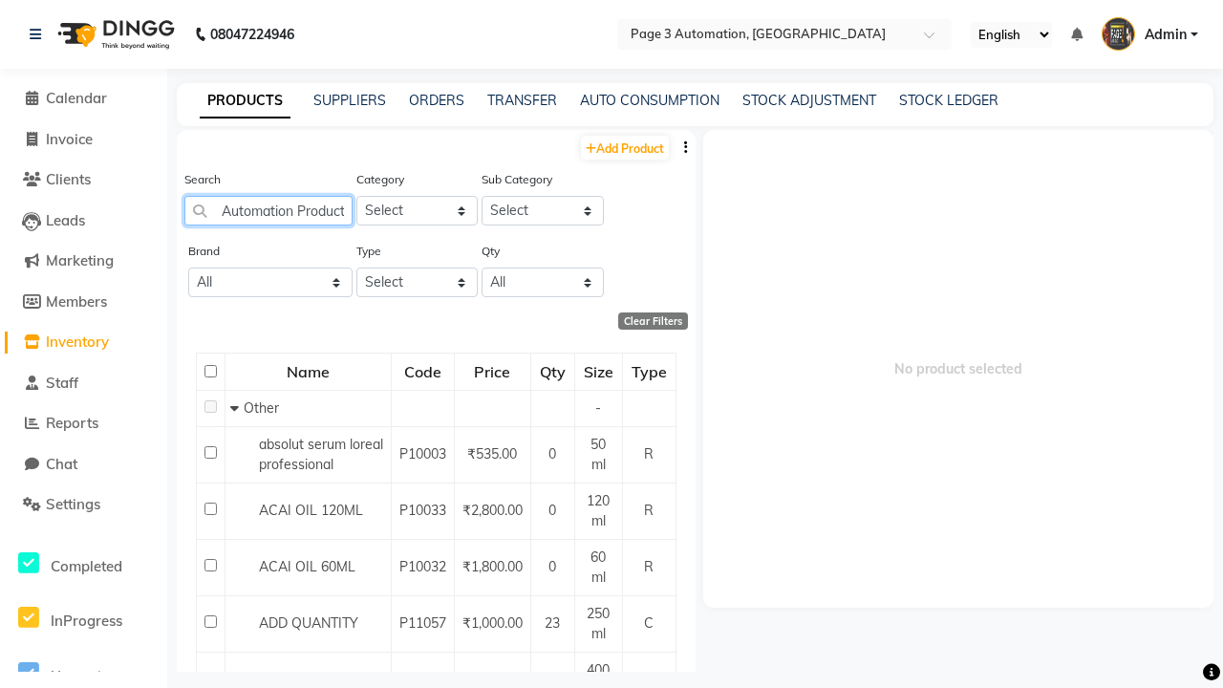
scroll to position [0, 45]
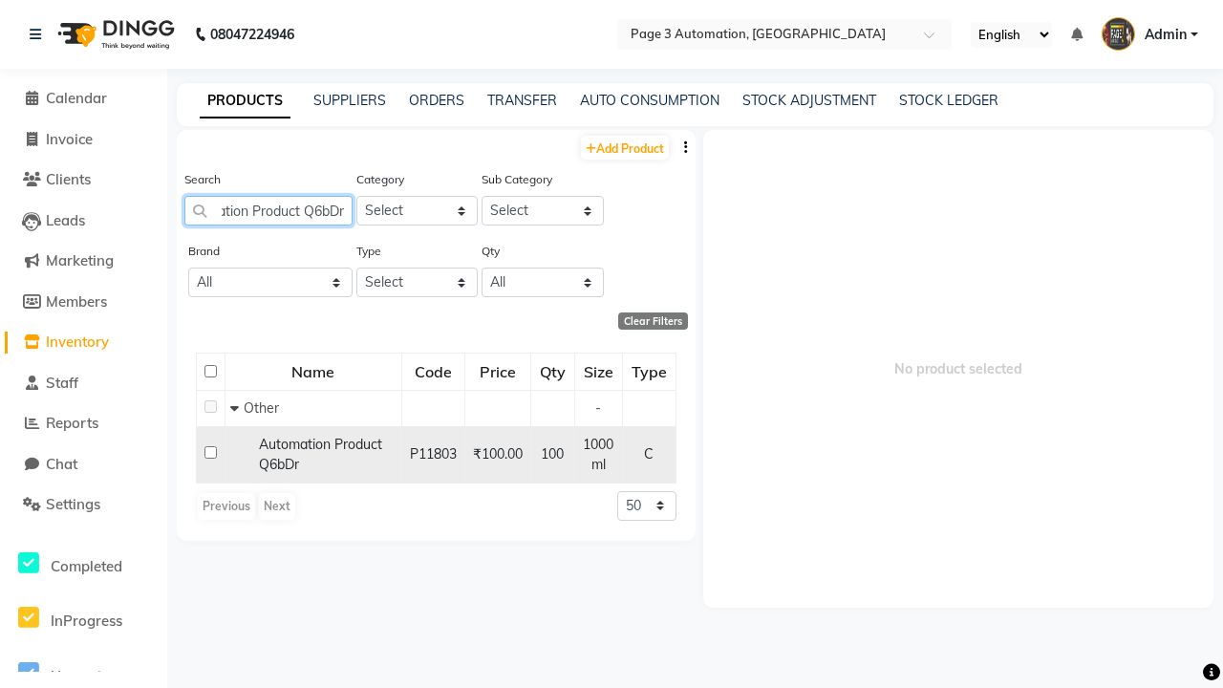
type input "Automation Product Q6bDr"
click at [210, 452] on input "checkbox" at bounding box center [210, 452] width 12 height 12
checkbox input "true"
select select
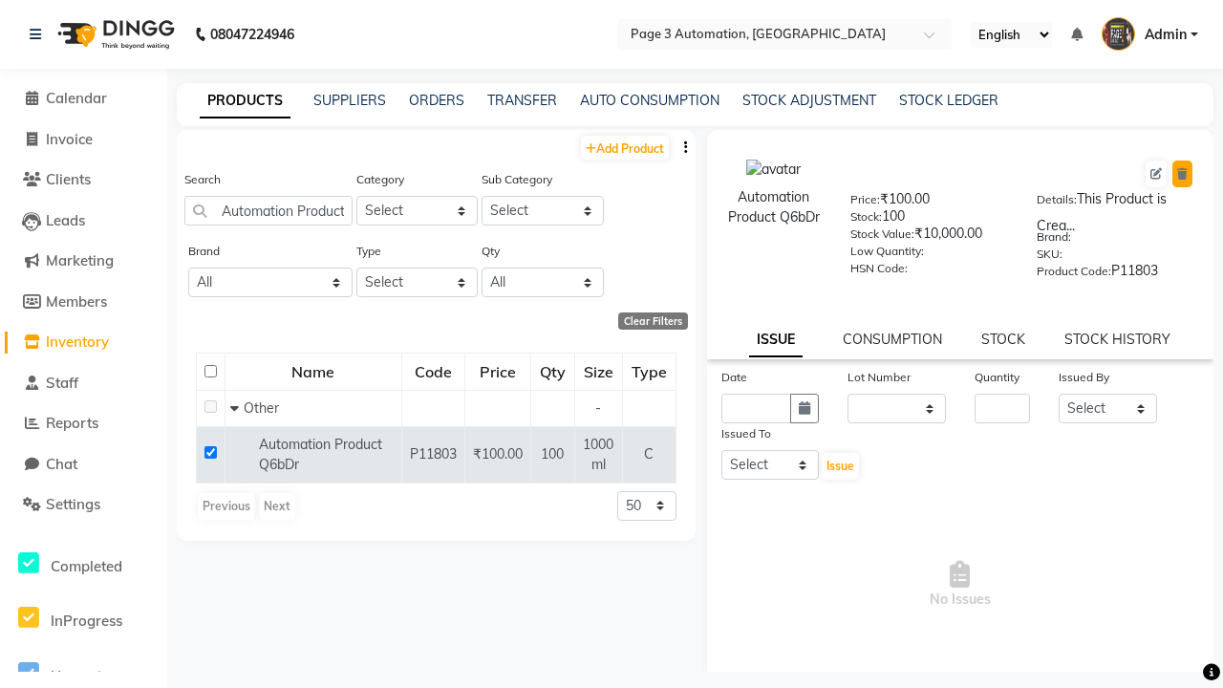
click at [1182, 174] on icon at bounding box center [1182, 173] width 11 height 11
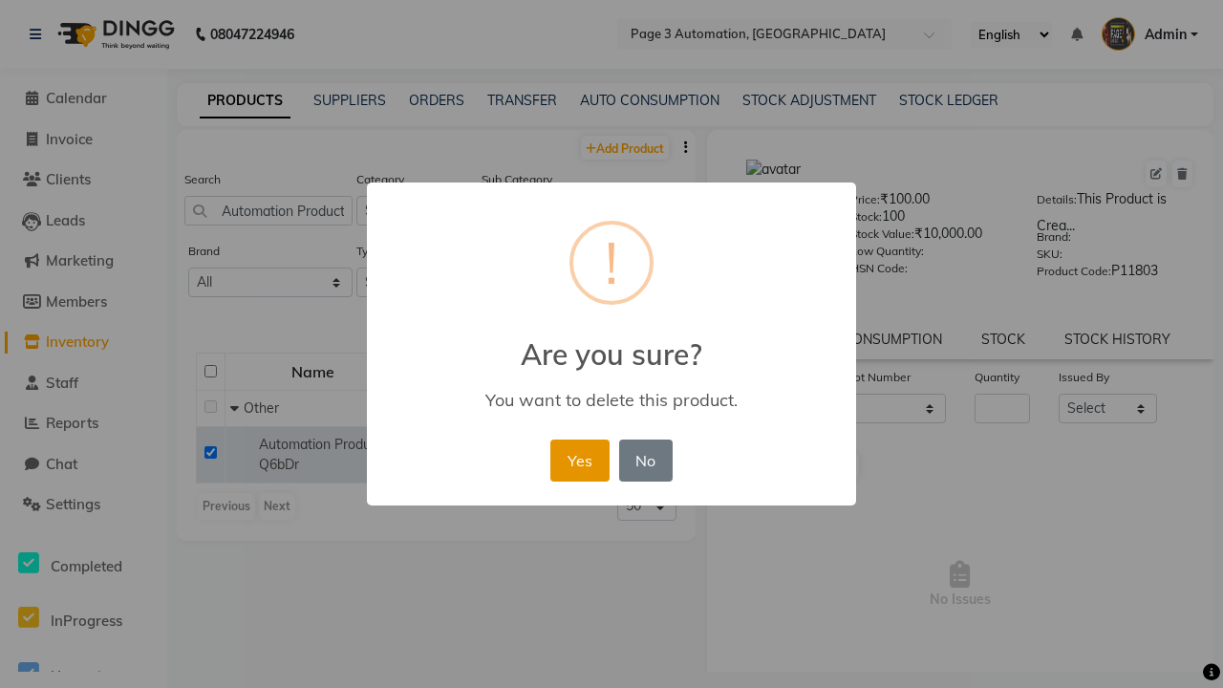
click at [579, 460] on button "Yes" at bounding box center [579, 460] width 58 height 42
